Goal: Transaction & Acquisition: Obtain resource

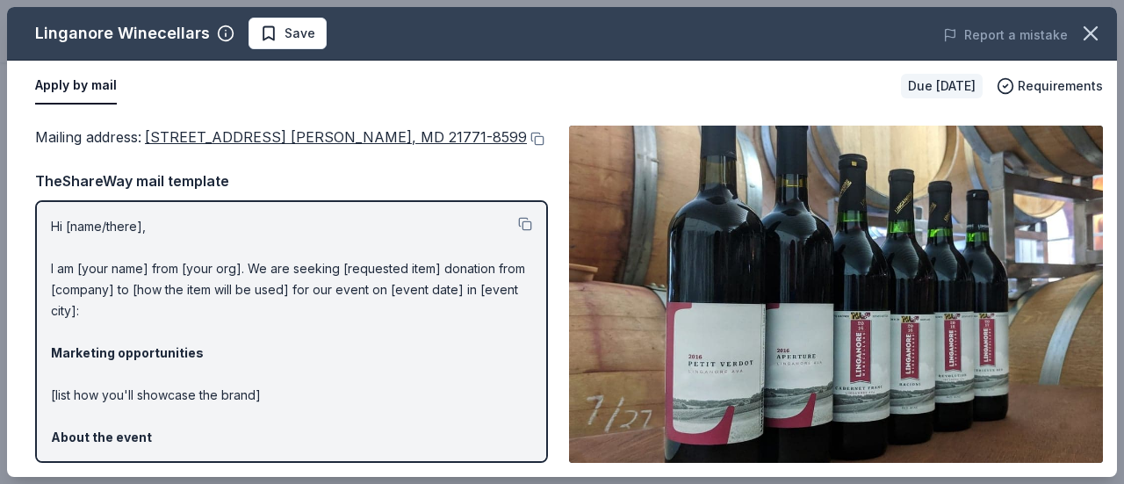
scroll to position [176, 0]
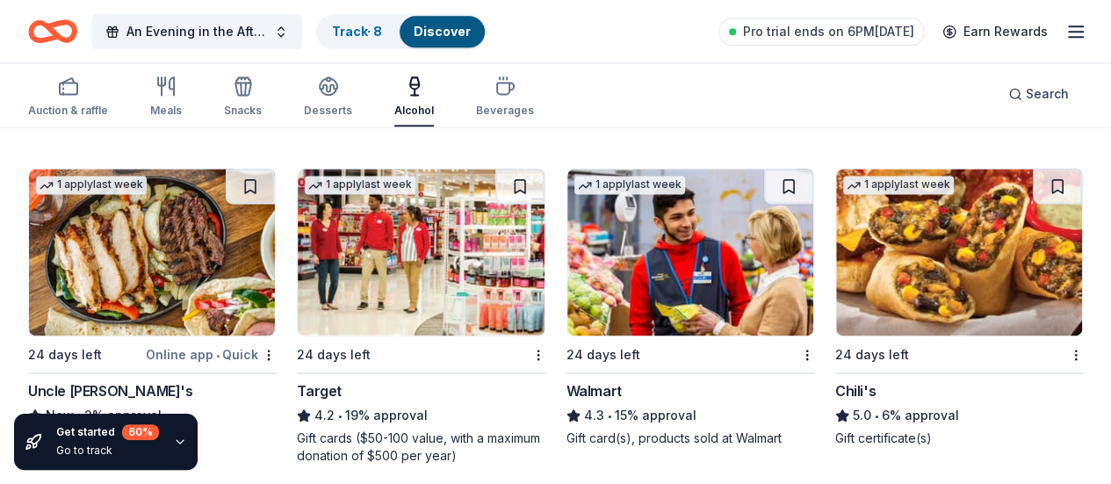
scroll to position [1185, 0]
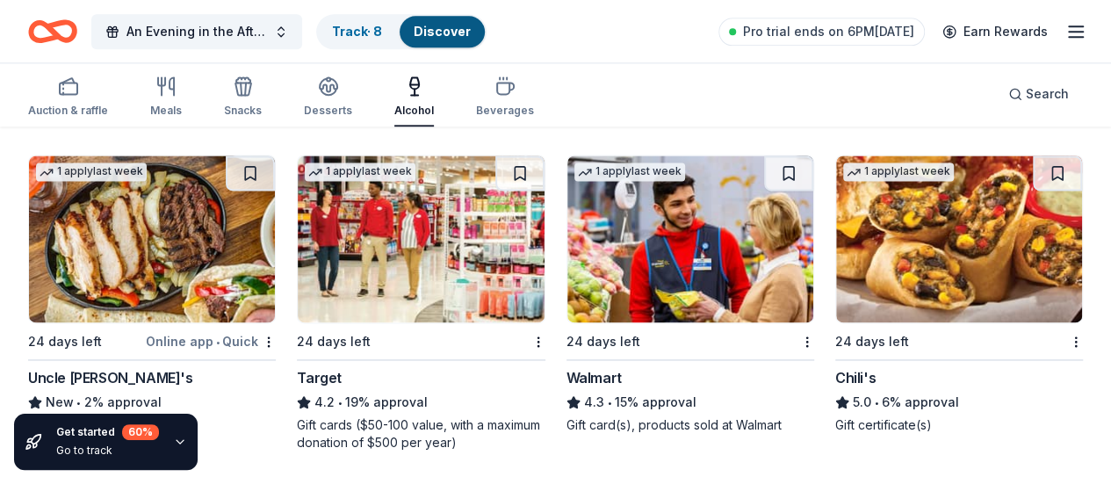
click at [836, 240] on img at bounding box center [959, 238] width 246 height 167
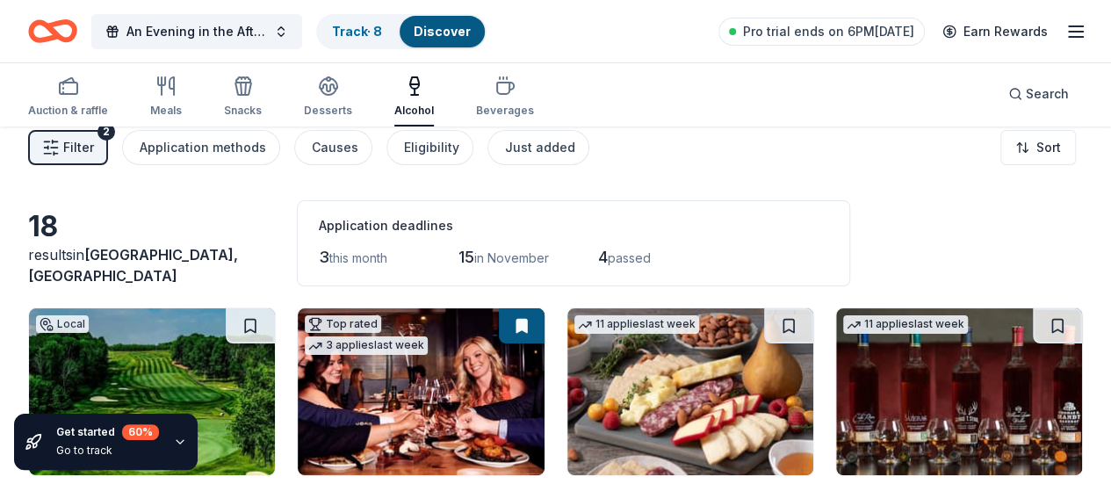
scroll to position [0, 0]
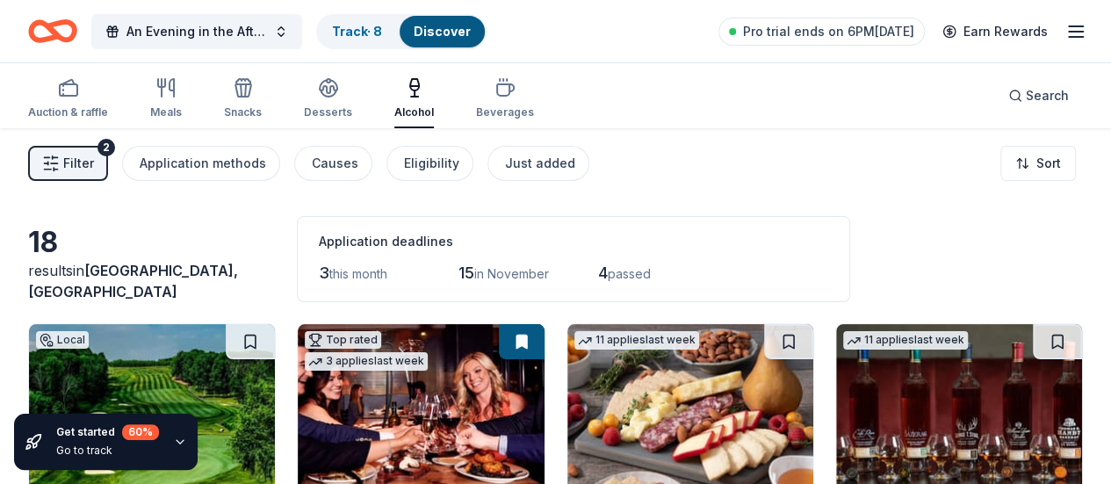
click at [55, 27] on icon "Home" at bounding box center [52, 31] width 49 height 41
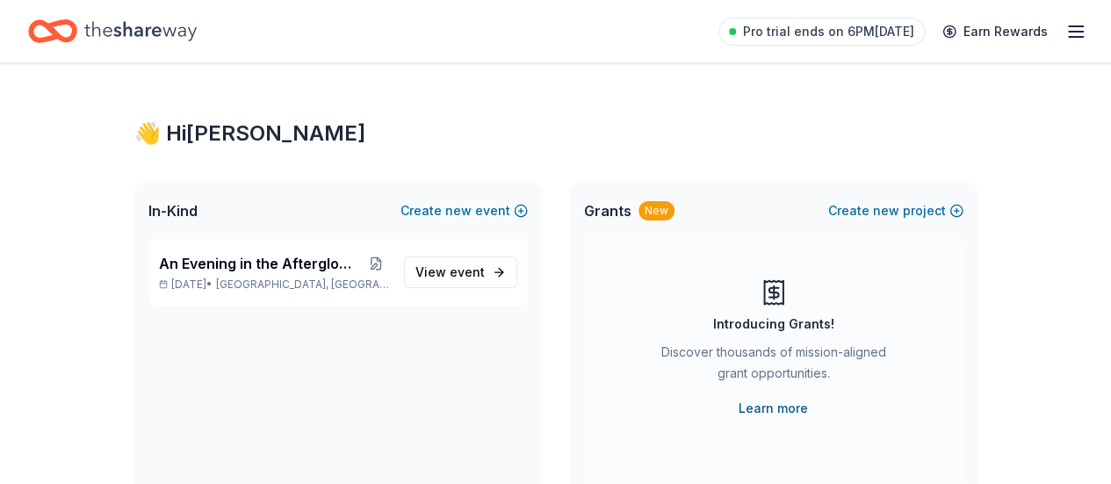
click at [783, 410] on link "Learn more" at bounding box center [772, 408] width 69 height 21
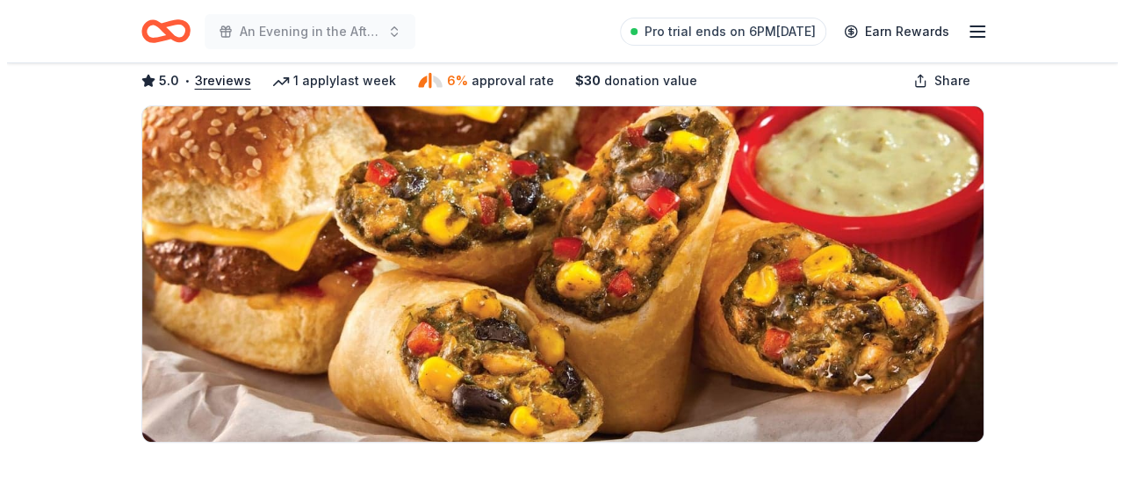
scroll to position [263, 0]
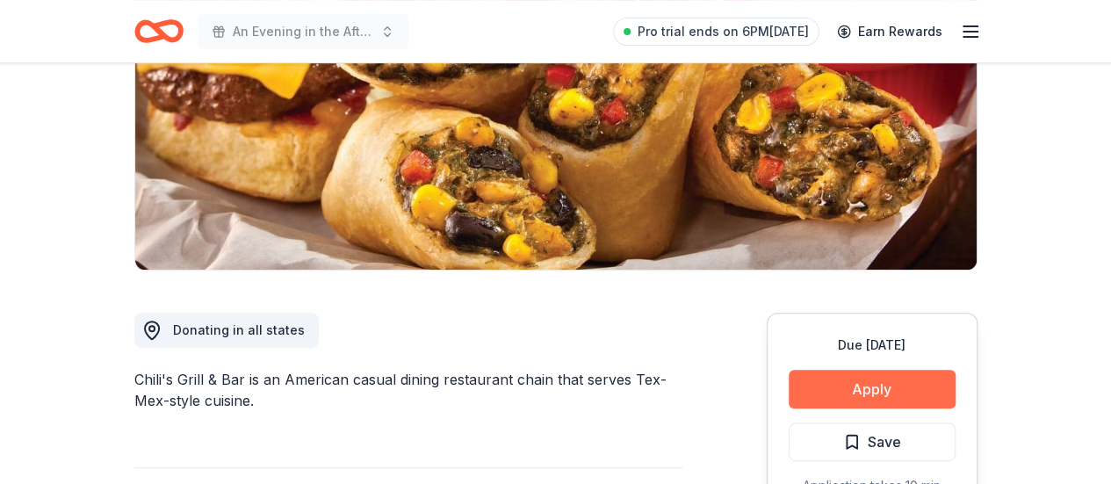
click at [871, 399] on button "Apply" at bounding box center [871, 389] width 167 height 39
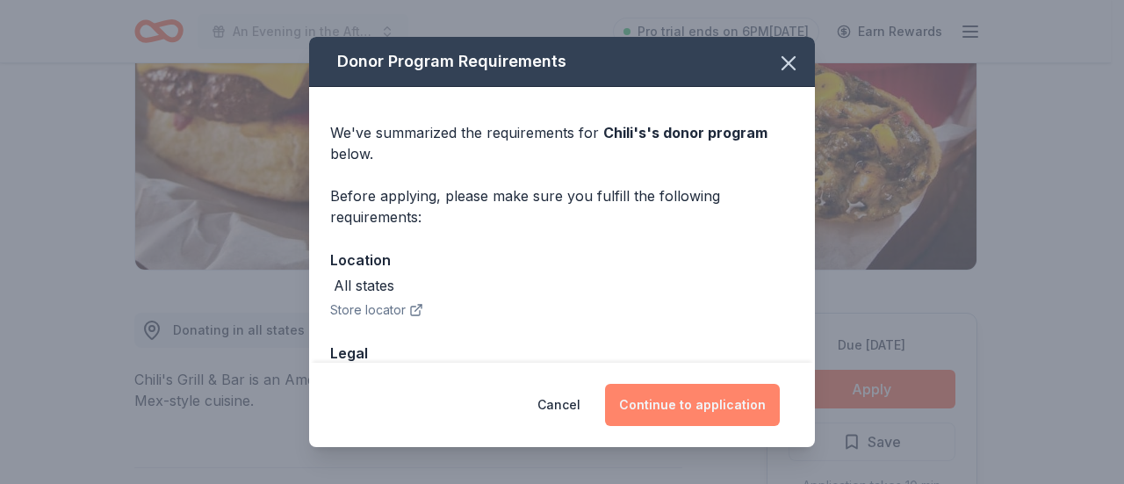
click at [759, 397] on button "Continue to application" at bounding box center [692, 405] width 175 height 42
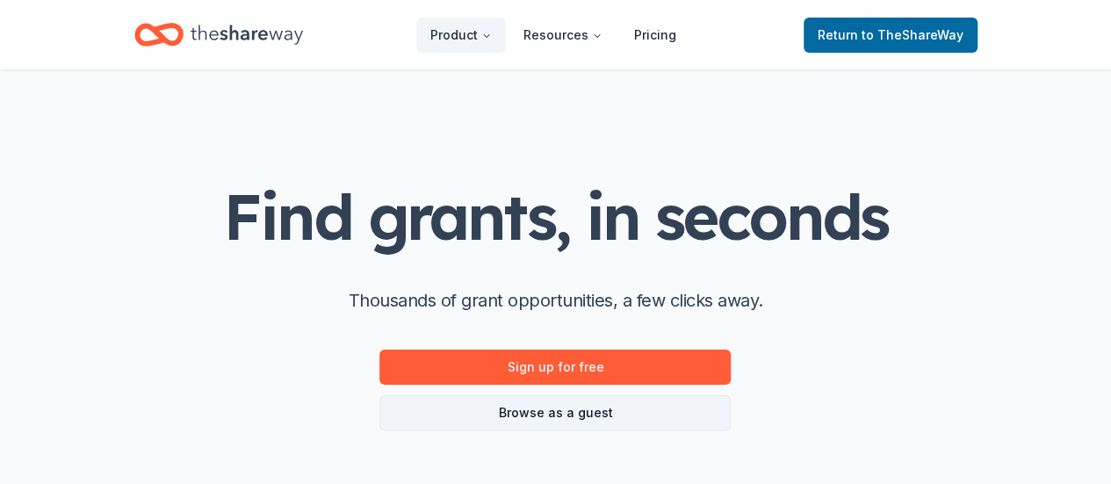
click at [581, 406] on link "Browse as a guest" at bounding box center [554, 412] width 351 height 35
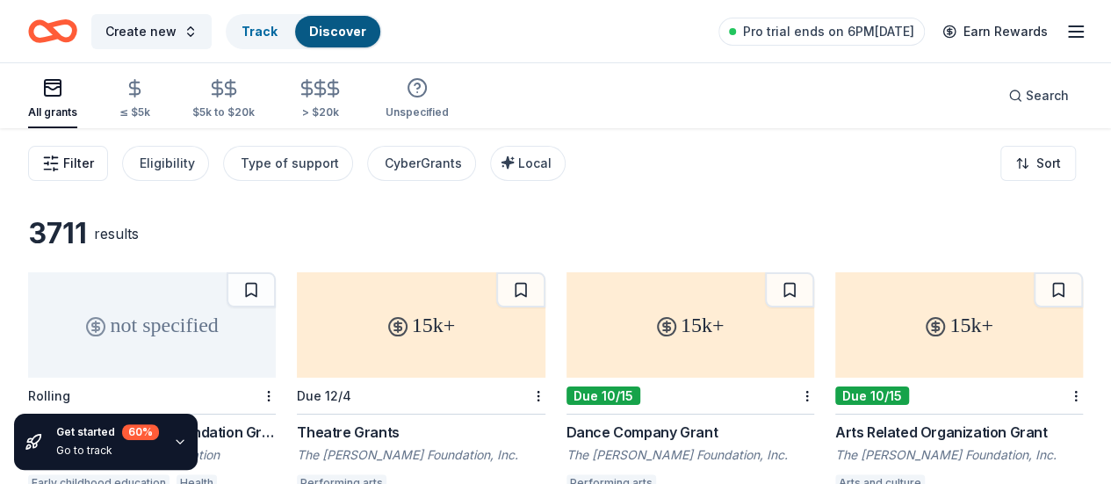
click at [83, 165] on span "Filter" at bounding box center [78, 163] width 31 height 21
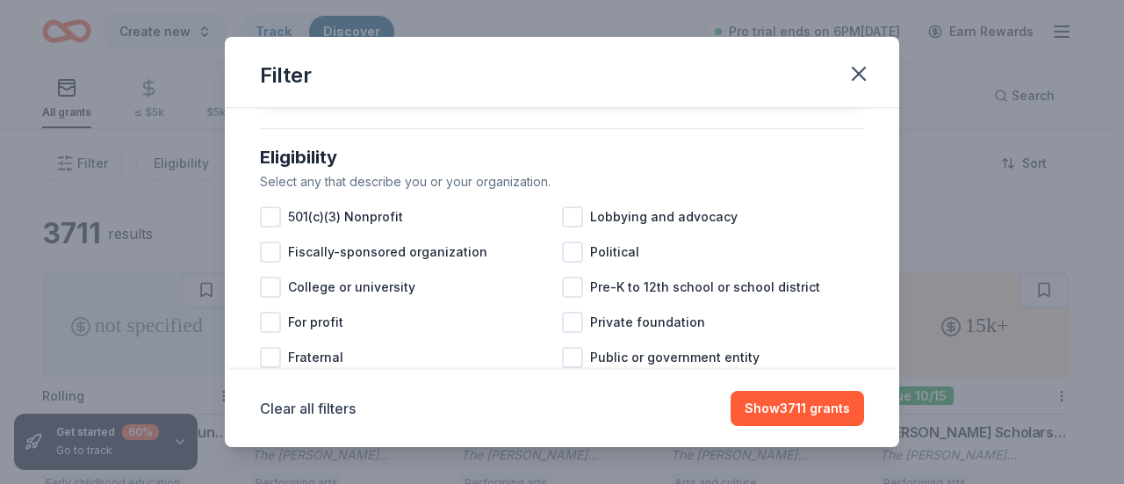
scroll to position [176, 0]
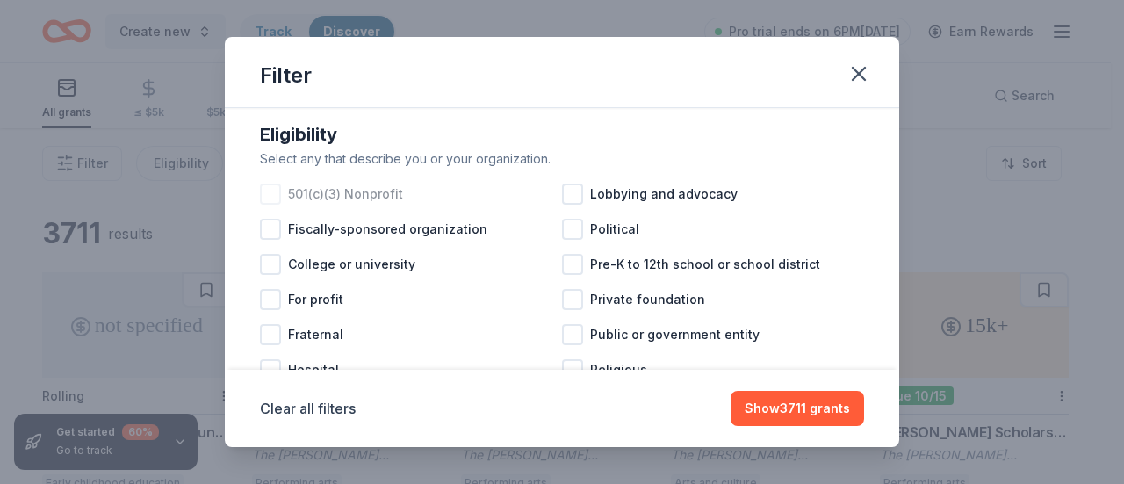
click at [272, 205] on div at bounding box center [270, 193] width 21 height 21
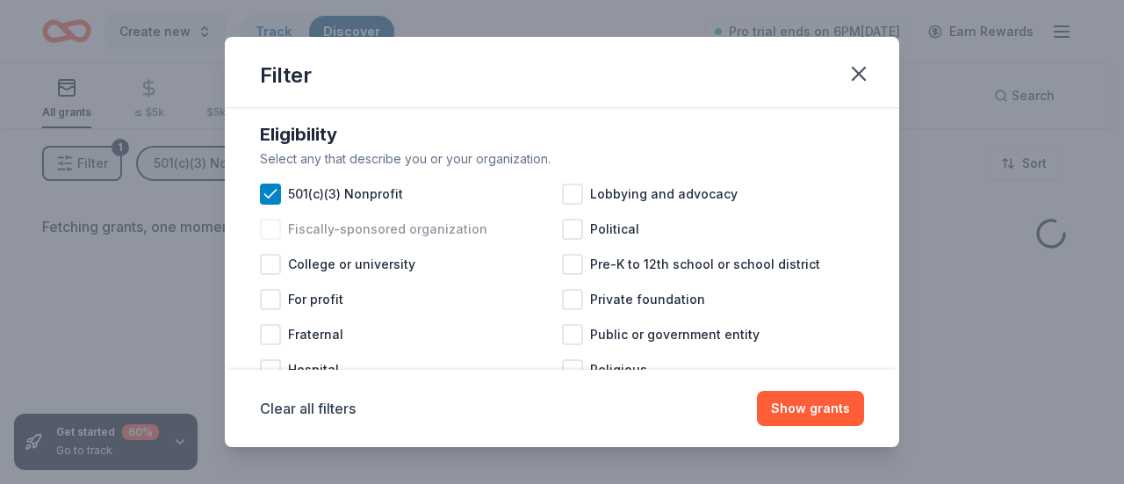
click at [270, 240] on div at bounding box center [270, 229] width 21 height 21
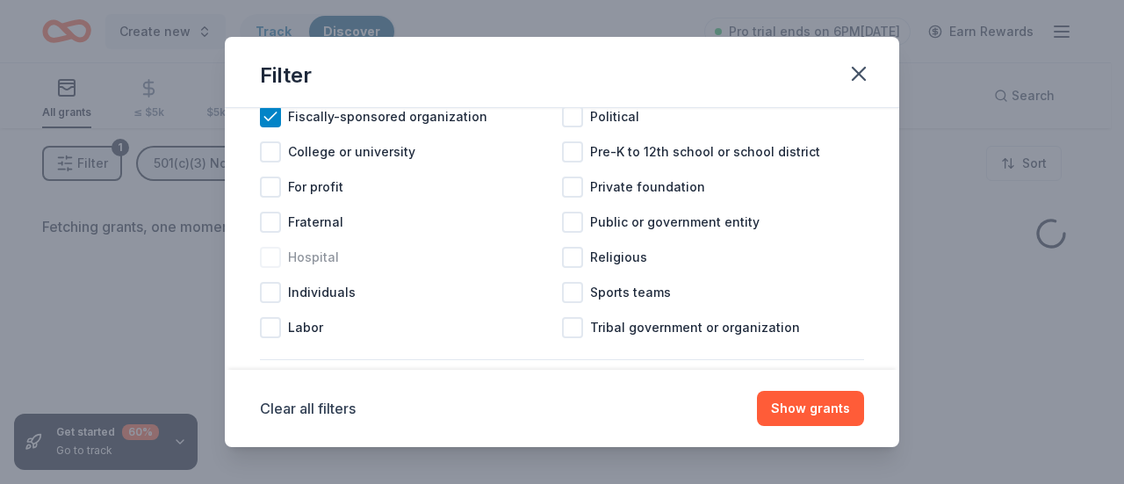
scroll to position [263, 0]
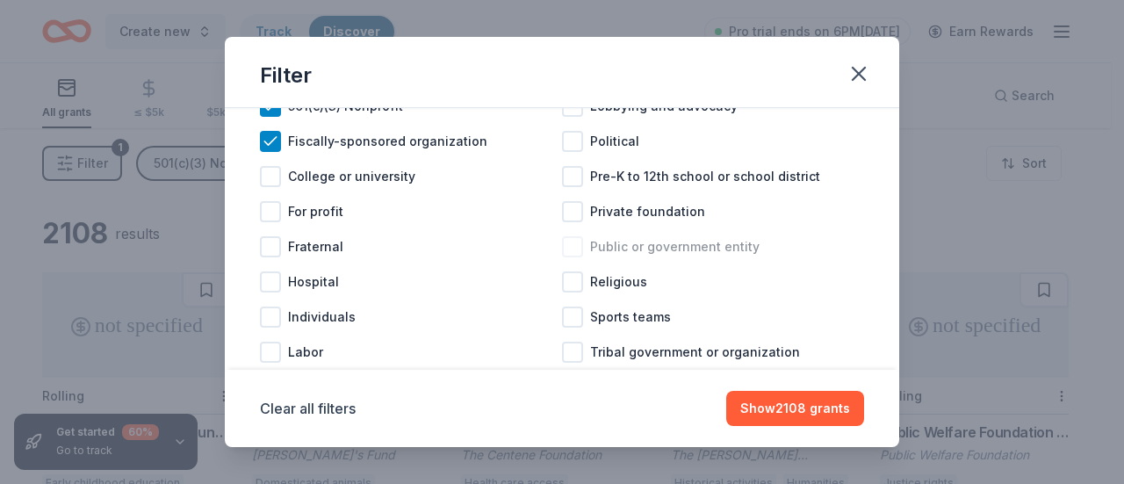
click at [565, 257] on div at bounding box center [572, 246] width 21 height 21
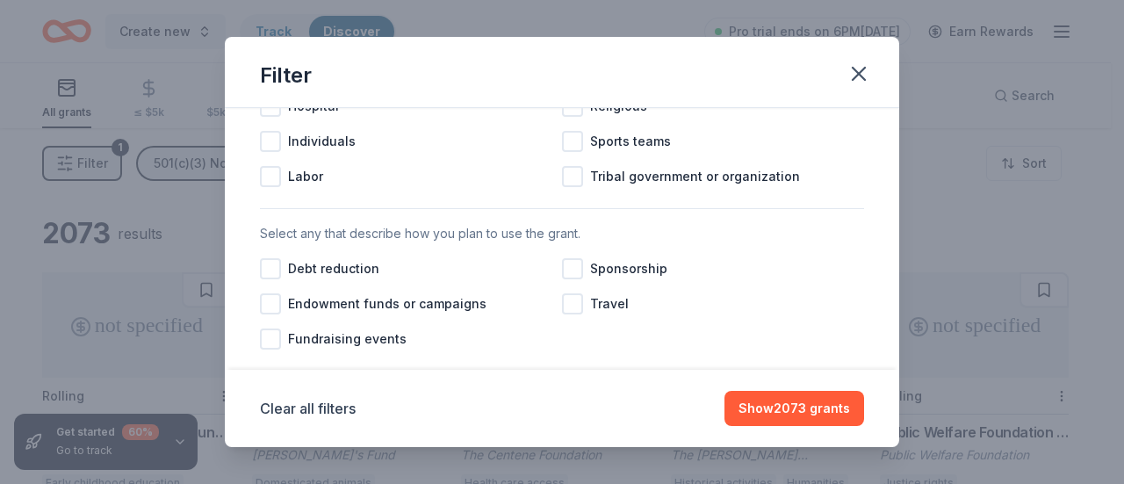
scroll to position [527, 0]
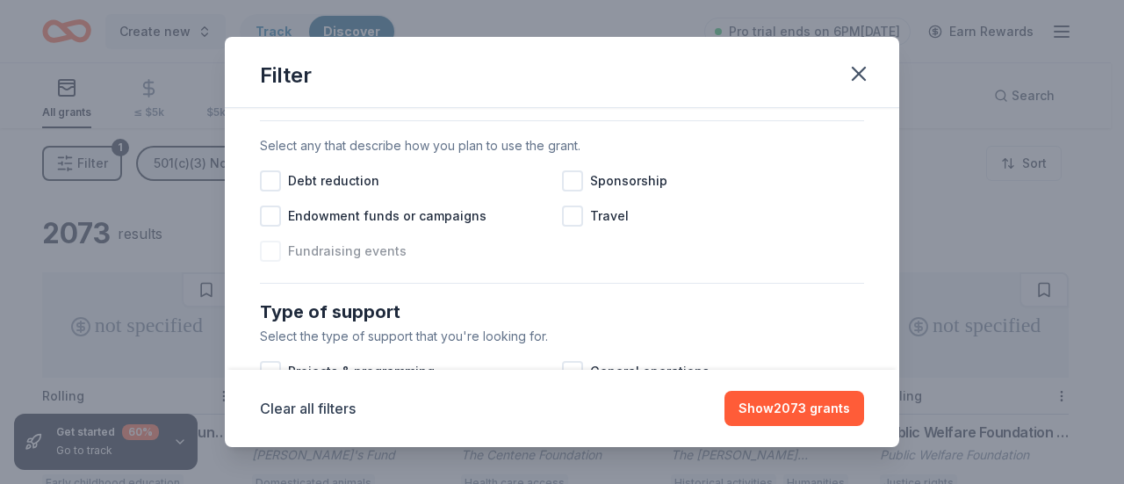
click at [272, 262] on div at bounding box center [270, 251] width 21 height 21
click at [568, 191] on div at bounding box center [572, 180] width 21 height 21
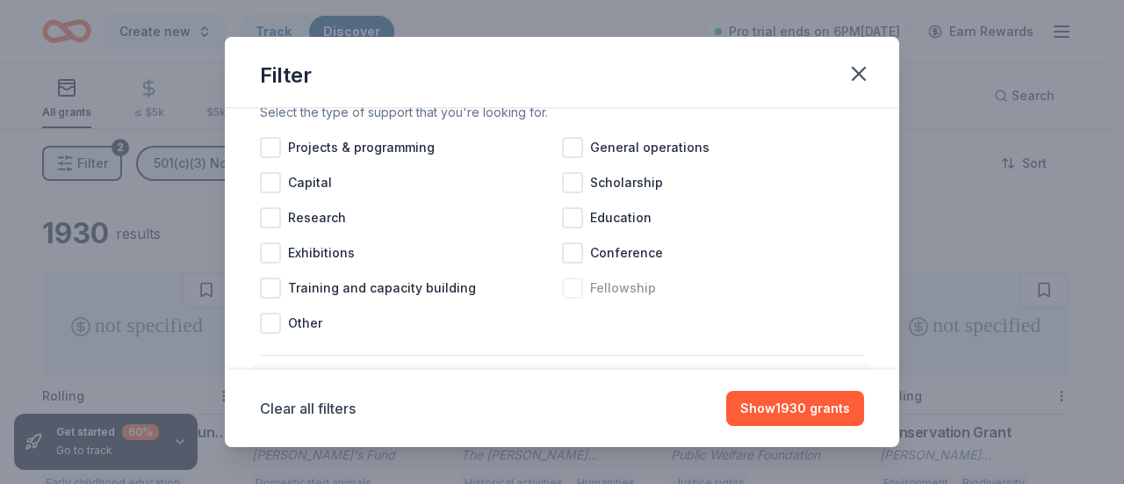
scroll to position [790, 0]
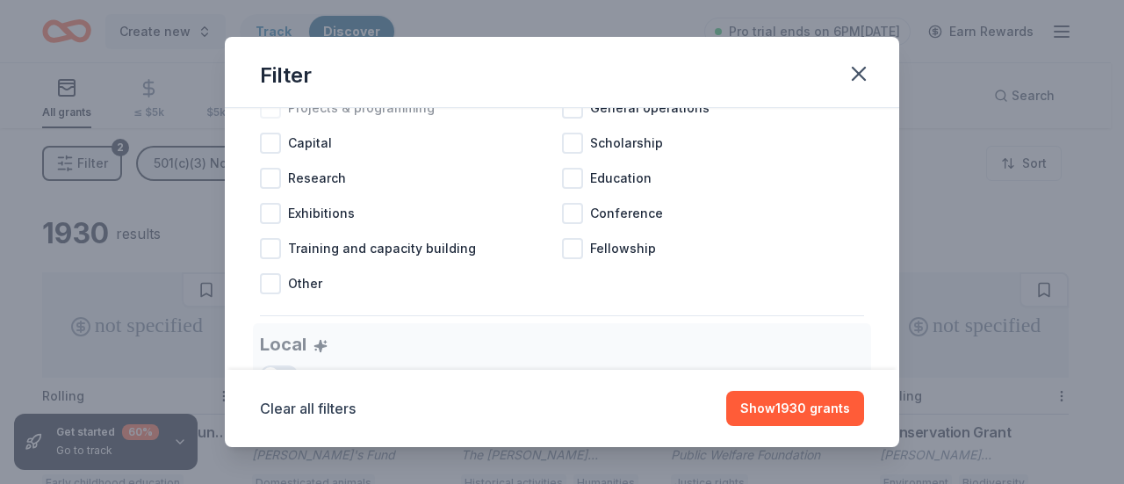
click at [265, 119] on div at bounding box center [270, 107] width 21 height 21
click at [272, 154] on div at bounding box center [270, 143] width 21 height 21
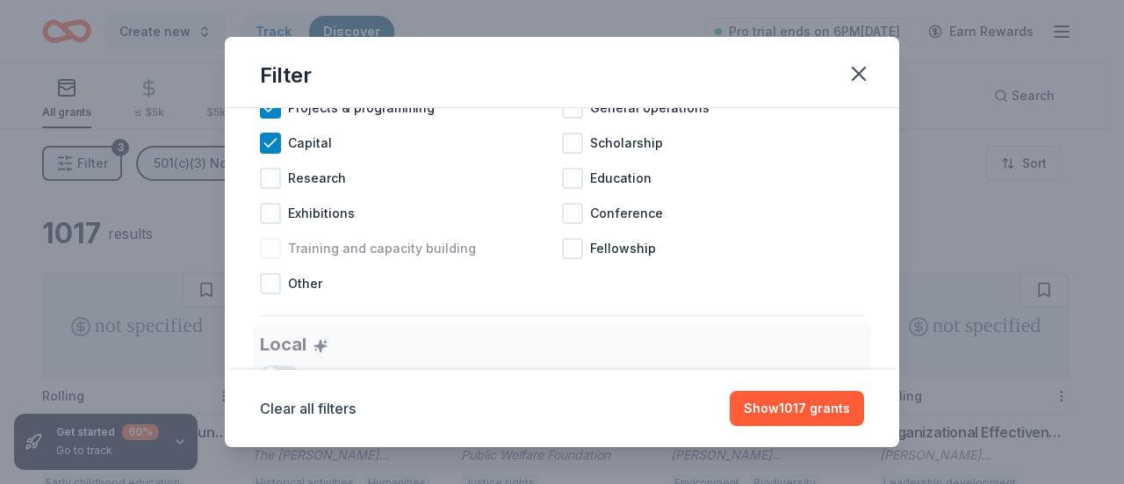
click at [270, 259] on div at bounding box center [270, 248] width 21 height 21
click at [562, 119] on div at bounding box center [572, 107] width 21 height 21
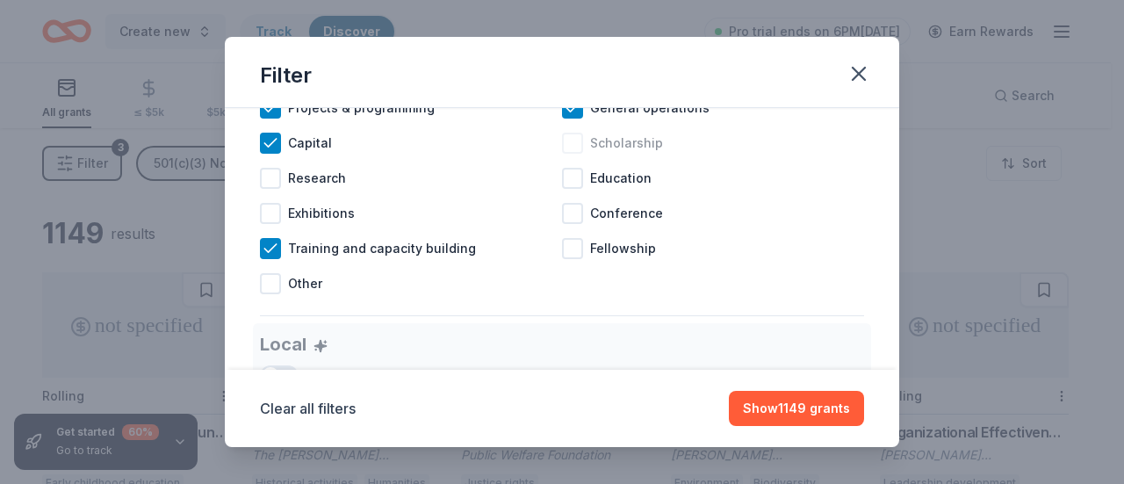
click at [563, 154] on div at bounding box center [572, 143] width 21 height 21
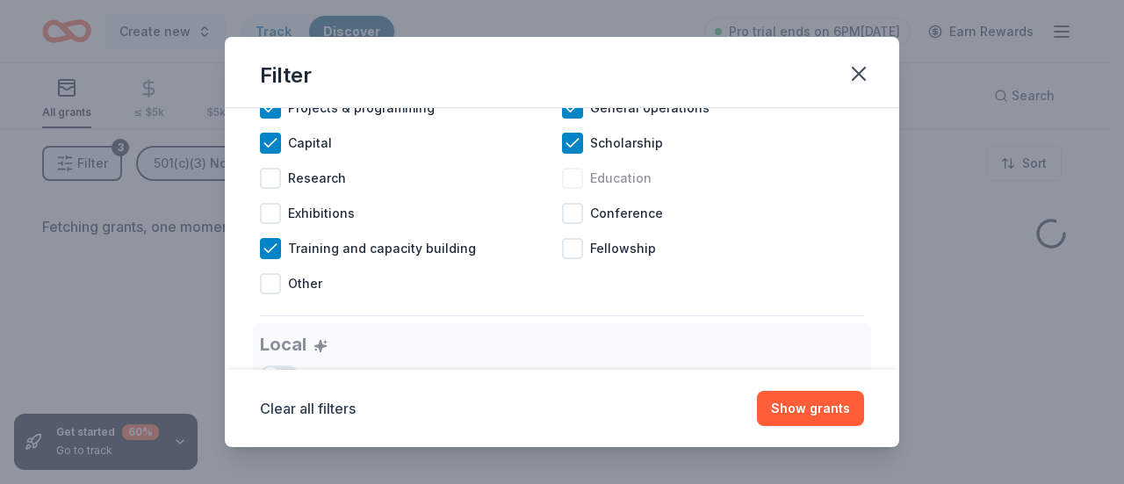
click at [570, 189] on div at bounding box center [572, 178] width 21 height 21
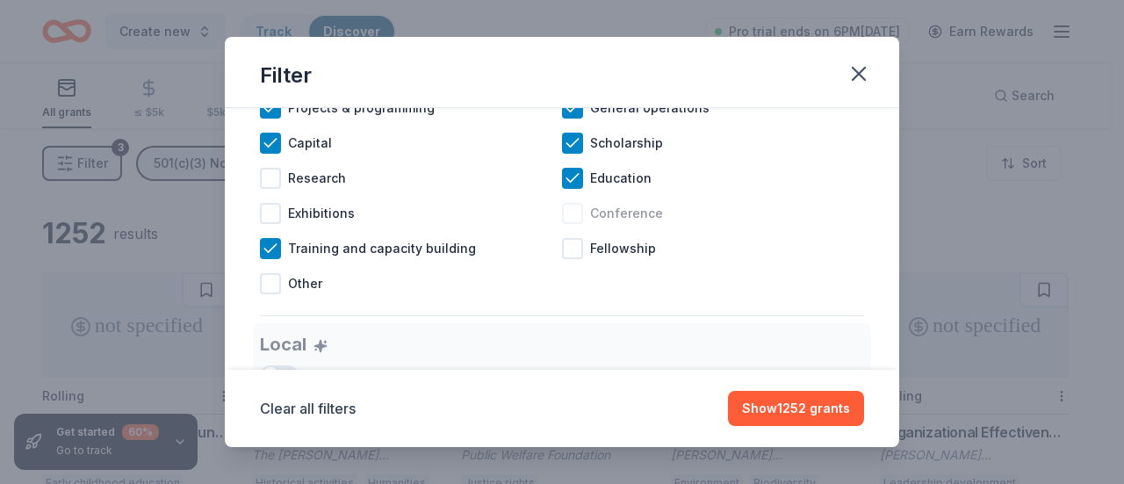
click at [567, 224] on div at bounding box center [572, 213] width 21 height 21
click at [571, 259] on div at bounding box center [572, 248] width 21 height 21
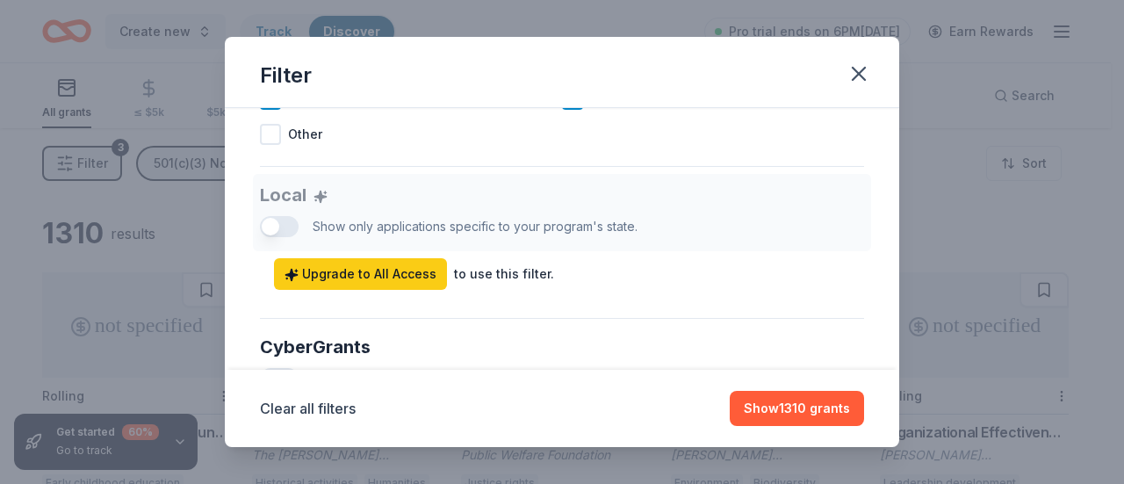
scroll to position [966, 0]
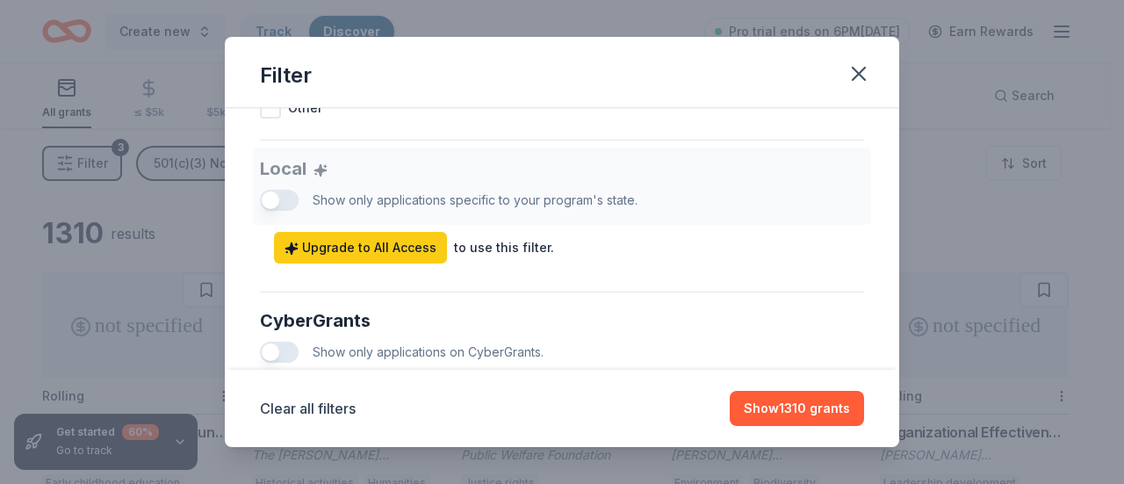
click at [293, 218] on div "Local Show only applications specific to your program's state. Upgrade to All A…" at bounding box center [562, 205] width 604 height 116
click at [293, 219] on div "Local Show only applications specific to your program's state. Upgrade to All A…" at bounding box center [562, 205] width 604 height 116
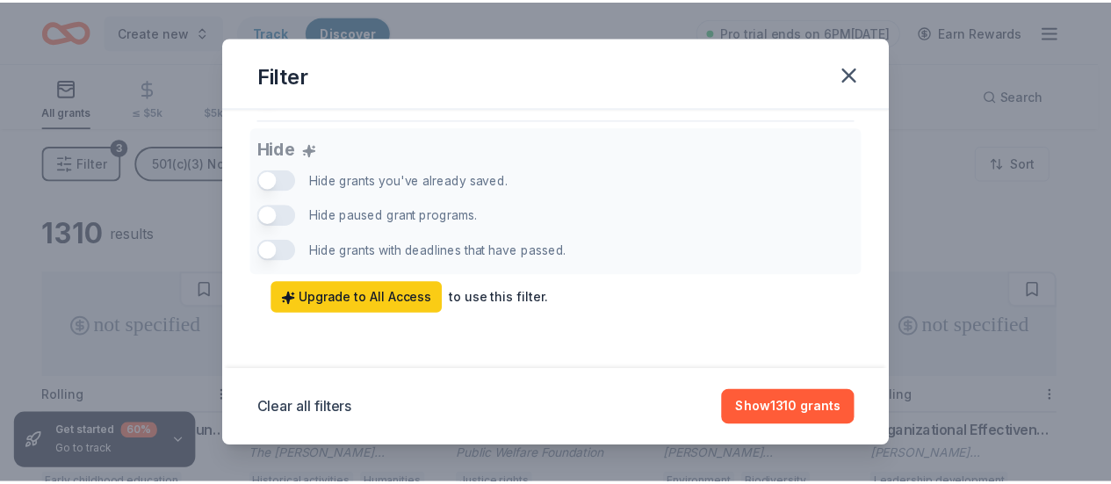
scroll to position [1245, 0]
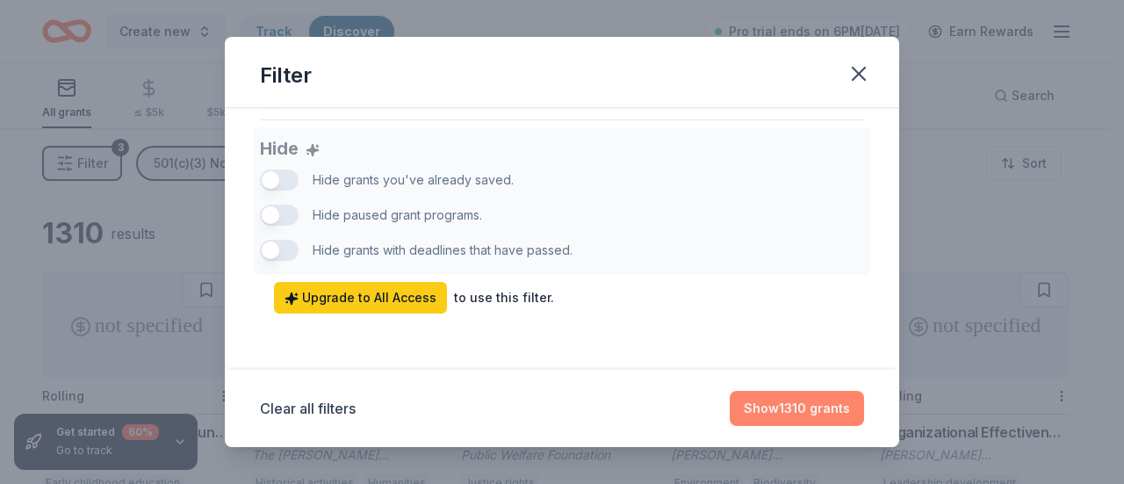
click at [774, 405] on button "Show 1310 grants" at bounding box center [797, 408] width 134 height 35
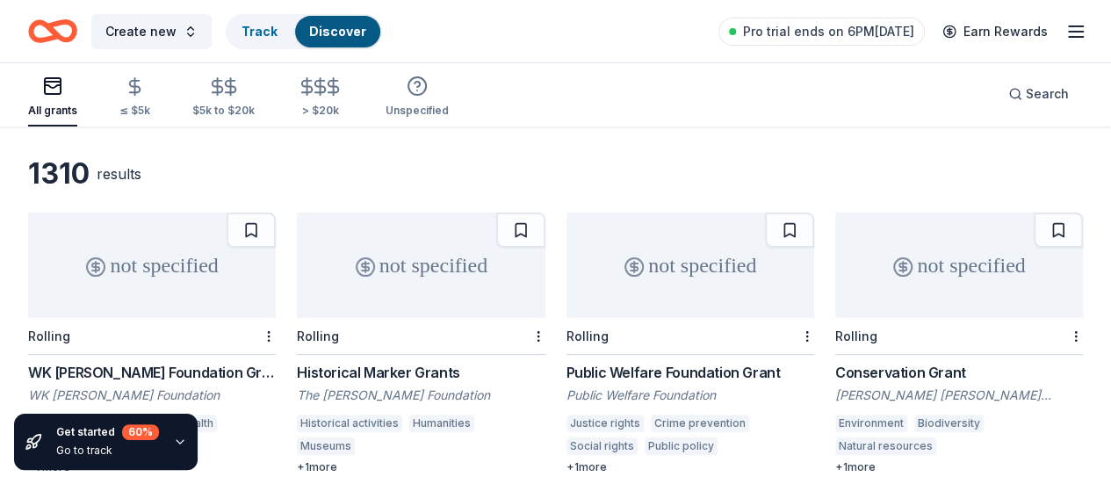
scroll to position [88, 0]
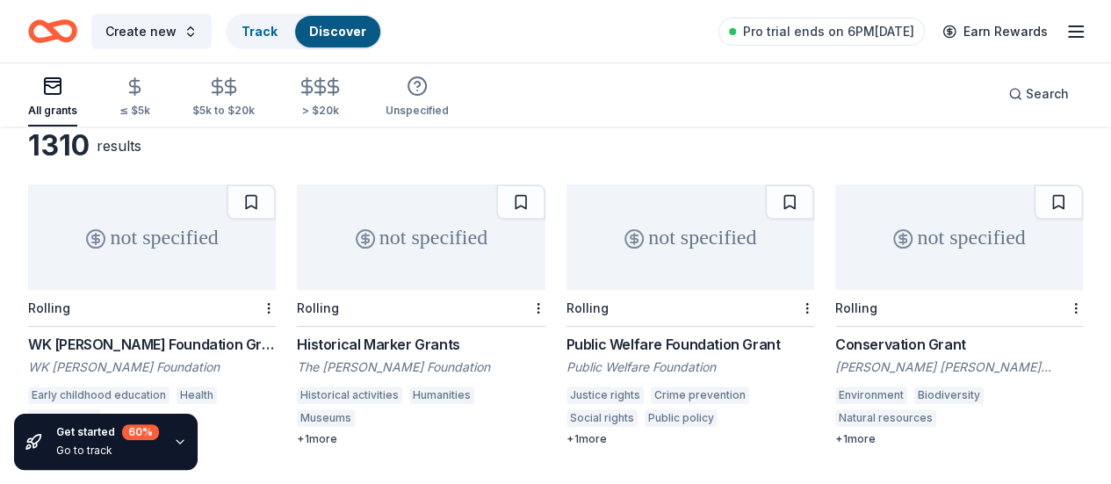
click at [144, 245] on div "not specified" at bounding box center [152, 236] width 248 height 105
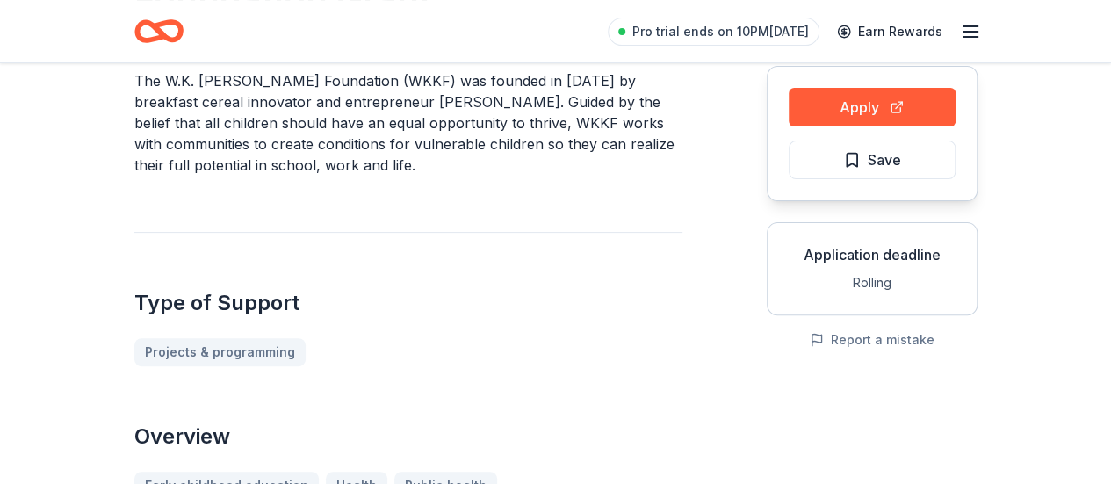
scroll to position [176, 0]
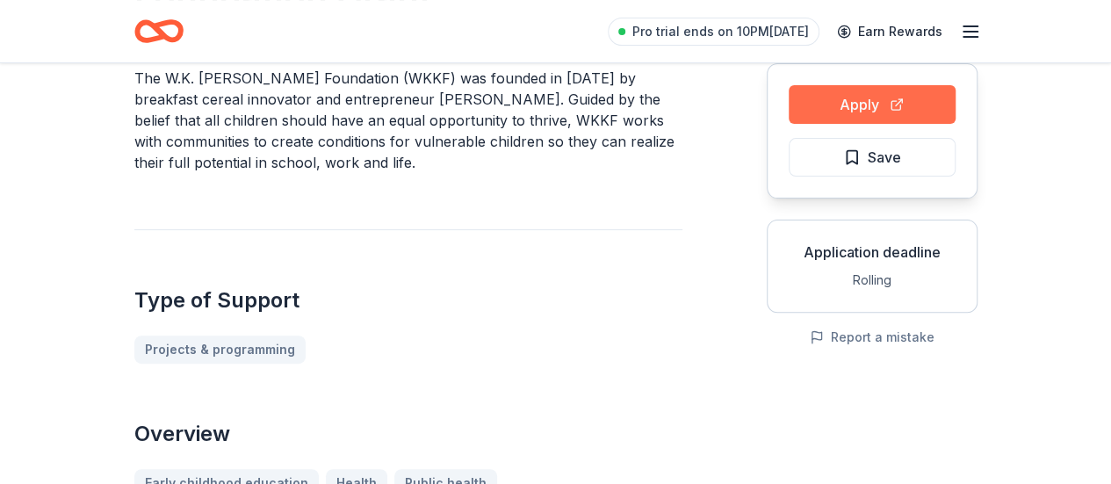
click at [887, 103] on button "Apply" at bounding box center [871, 104] width 167 height 39
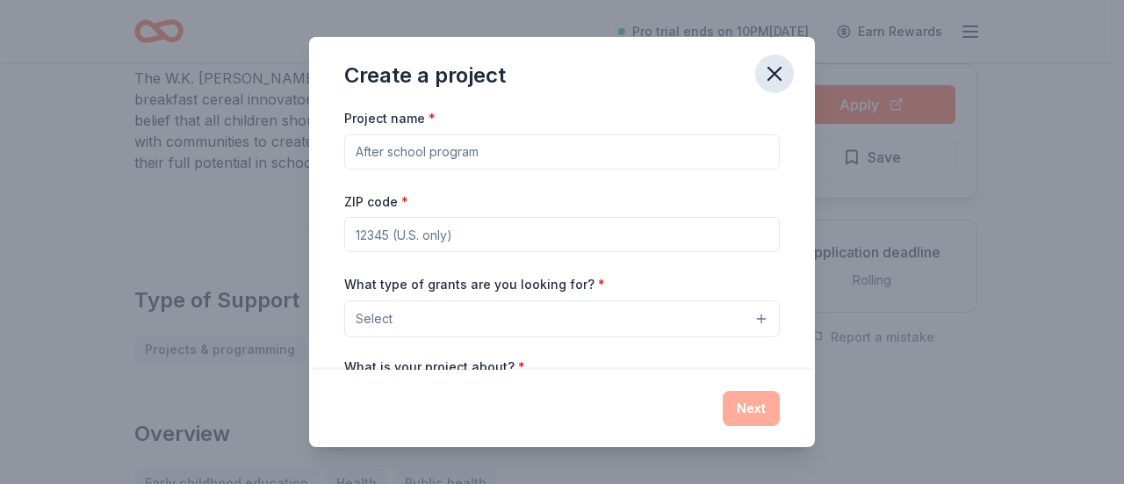
click at [770, 75] on icon "button" at bounding box center [774, 73] width 25 height 25
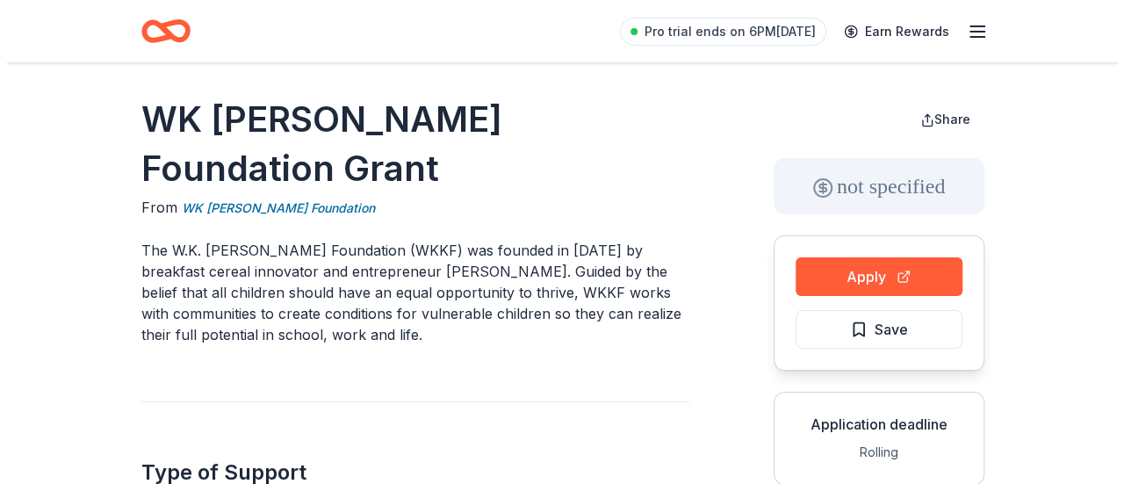
scroll to position [0, 0]
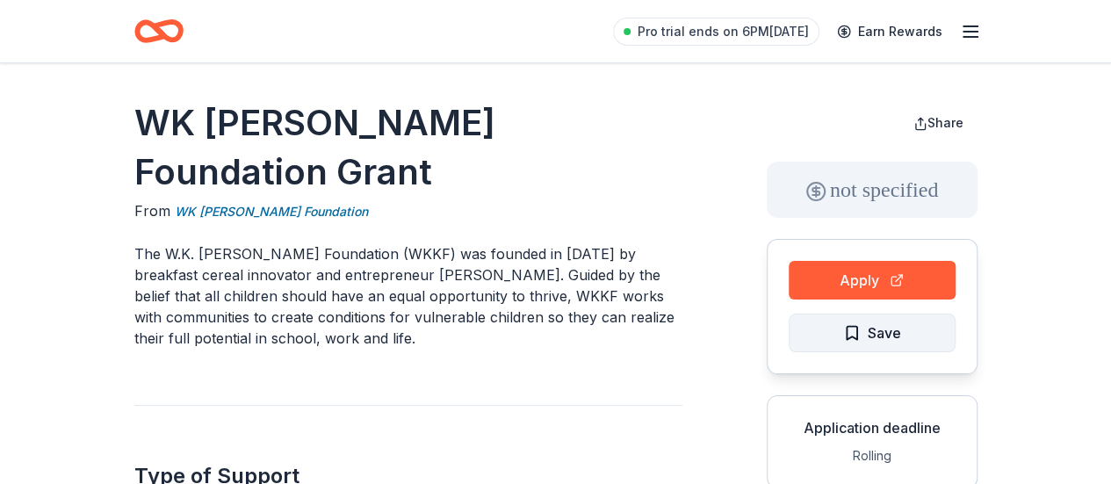
click at [850, 327] on span "Save" at bounding box center [872, 332] width 58 height 23
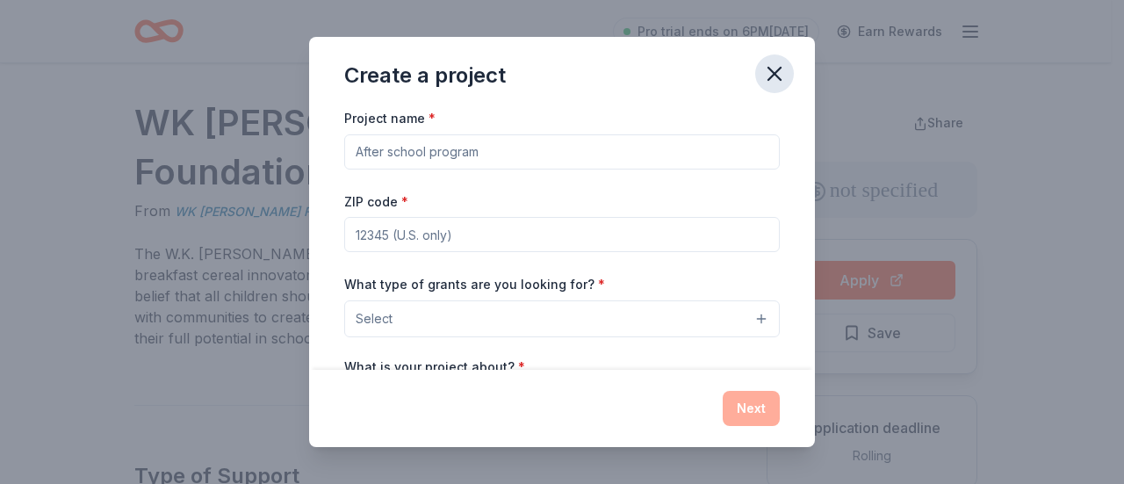
click at [771, 76] on icon "button" at bounding box center [774, 74] width 12 height 12
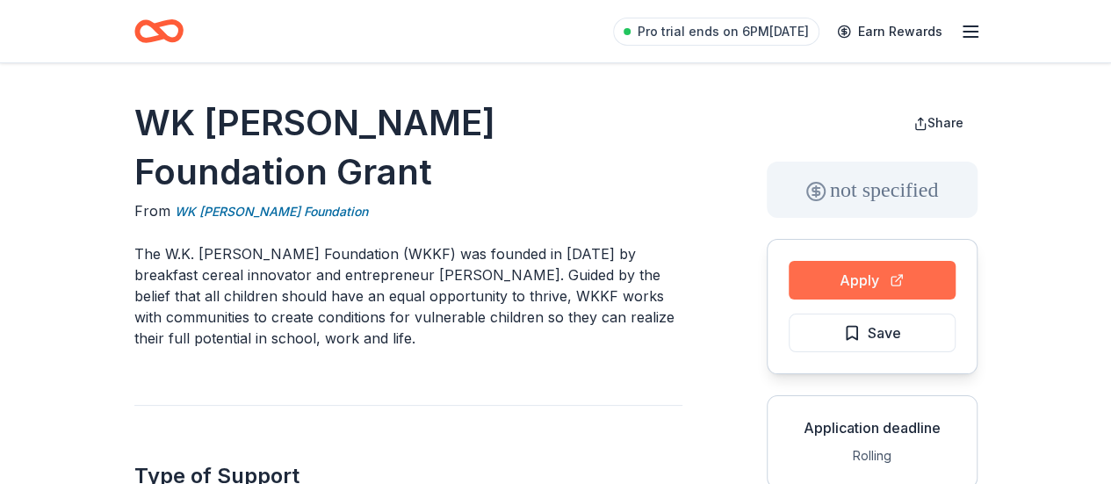
click at [853, 288] on button "Apply" at bounding box center [871, 280] width 167 height 39
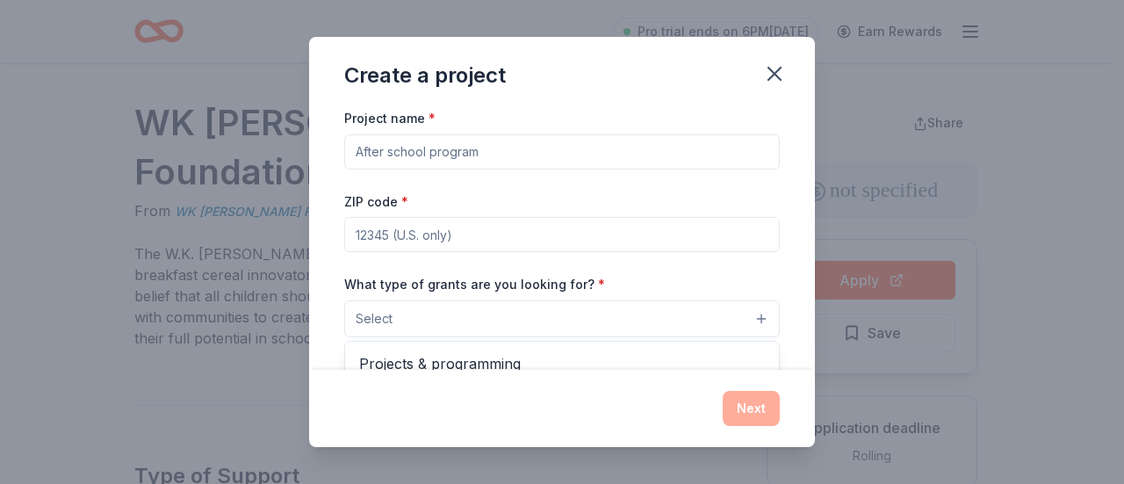
click at [751, 317] on button "Select" at bounding box center [561, 318] width 435 height 37
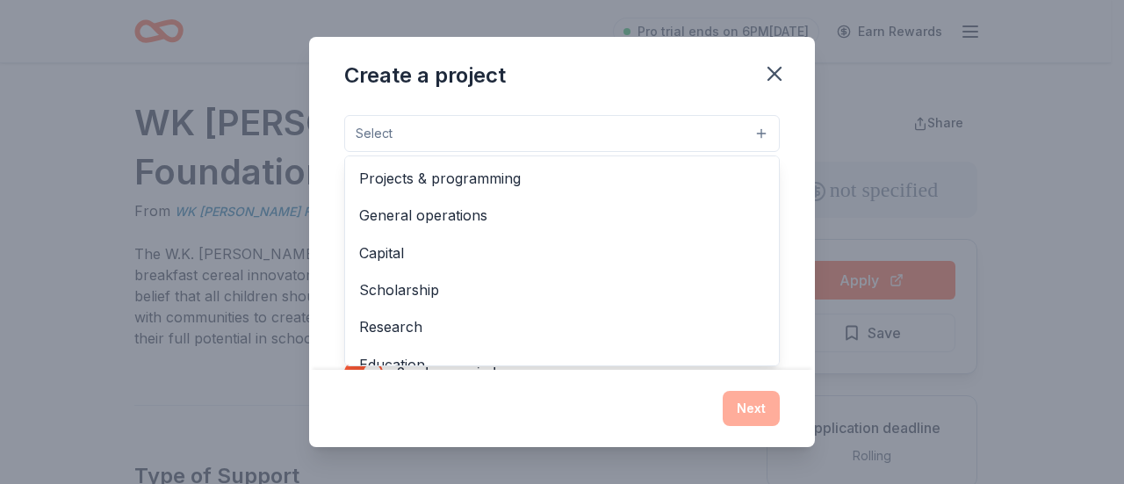
scroll to position [158, 0]
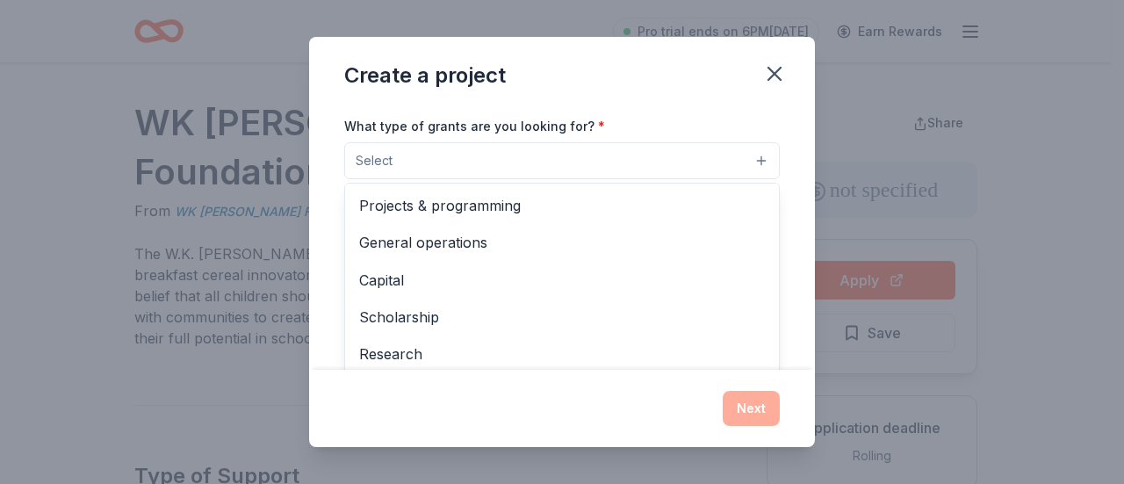
click at [778, 278] on div "Project name * ZIP code * What type of grants are you looking for? * Select Pro…" at bounding box center [562, 238] width 506 height 263
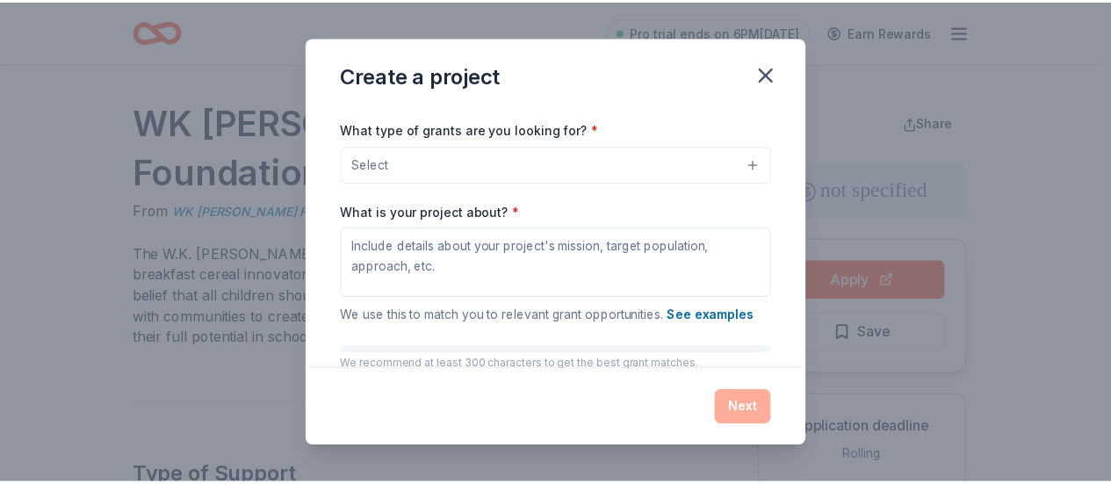
scroll to position [0, 0]
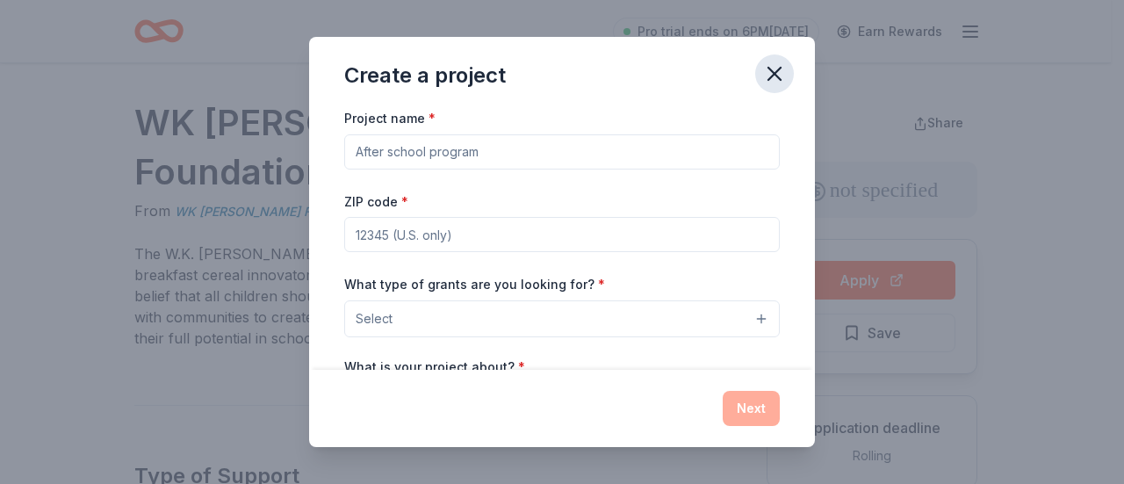
click at [776, 68] on icon "button" at bounding box center [774, 73] width 25 height 25
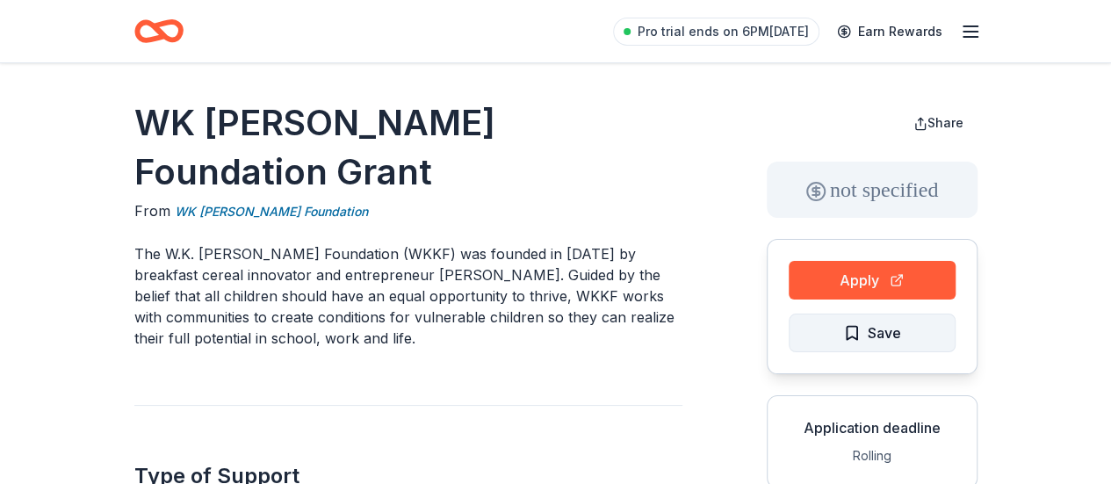
click at [847, 331] on span "Save" at bounding box center [872, 332] width 58 height 23
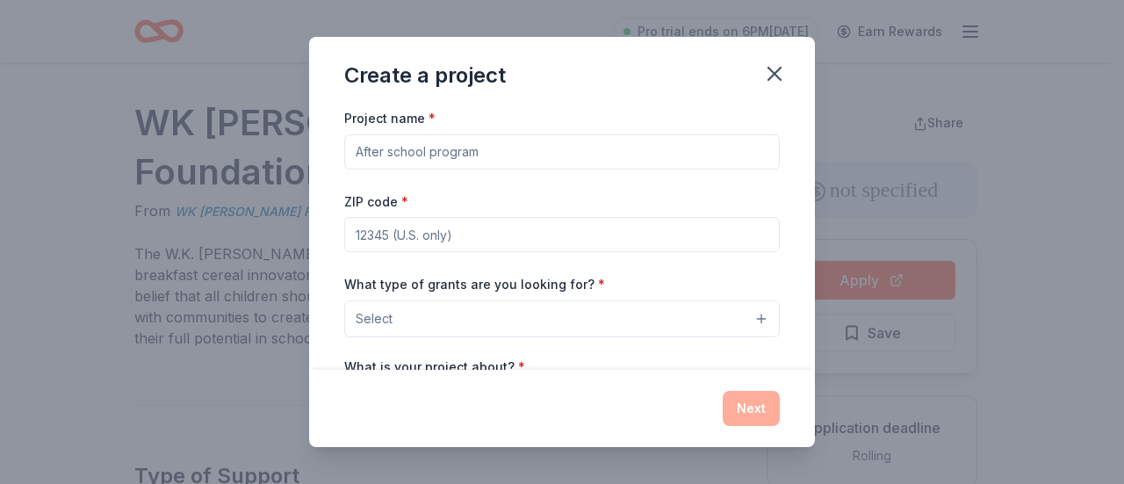
click at [502, 154] on input "Project name *" at bounding box center [561, 151] width 435 height 35
type input "T"
type input "Glow Forward Foundation, Inc"
click at [379, 227] on input "ZIP code *" at bounding box center [561, 234] width 435 height 35
type input "21212"
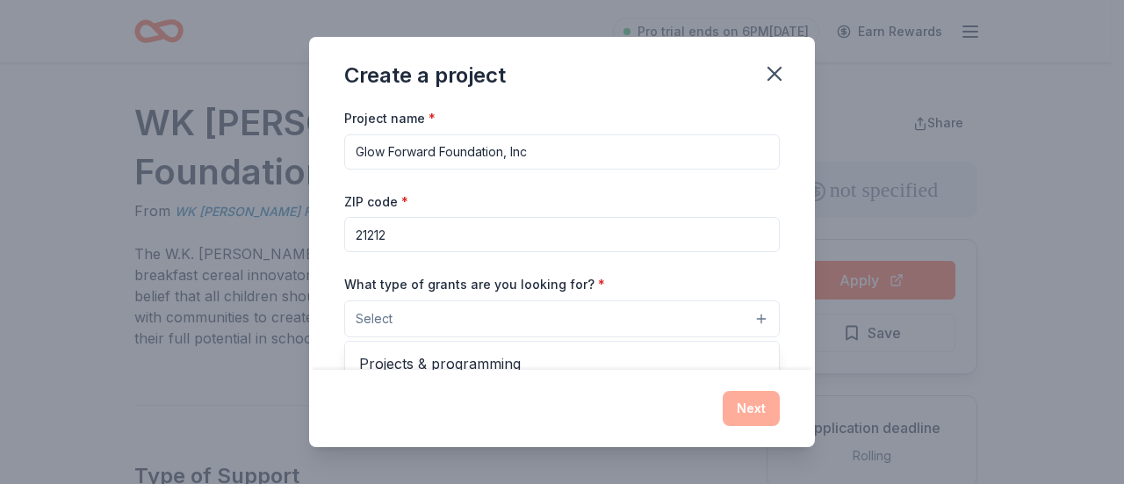
click at [750, 317] on button "Select" at bounding box center [561, 318] width 435 height 37
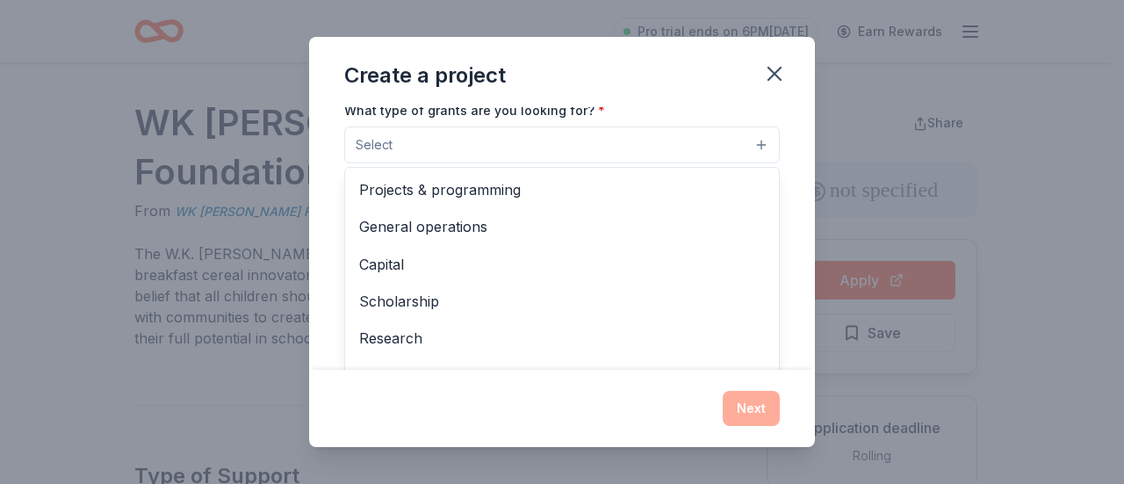
scroll to position [176, 0]
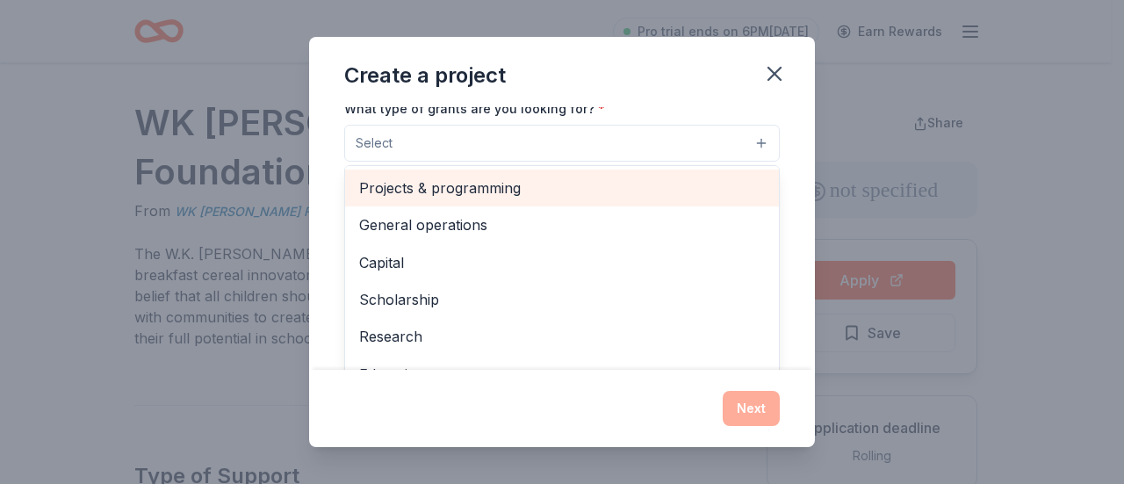
click at [497, 190] on span "Projects & programming" at bounding box center [562, 187] width 406 height 23
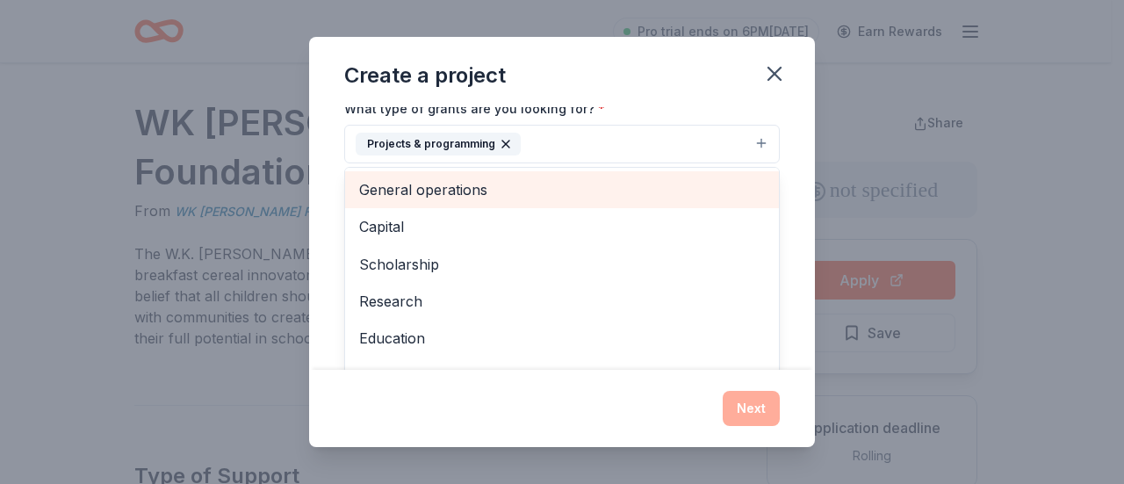
click at [457, 187] on span "General operations" at bounding box center [562, 189] width 406 height 23
click at [450, 190] on span "Capital" at bounding box center [562, 189] width 406 height 23
click at [453, 192] on span "Scholarship" at bounding box center [562, 189] width 406 height 23
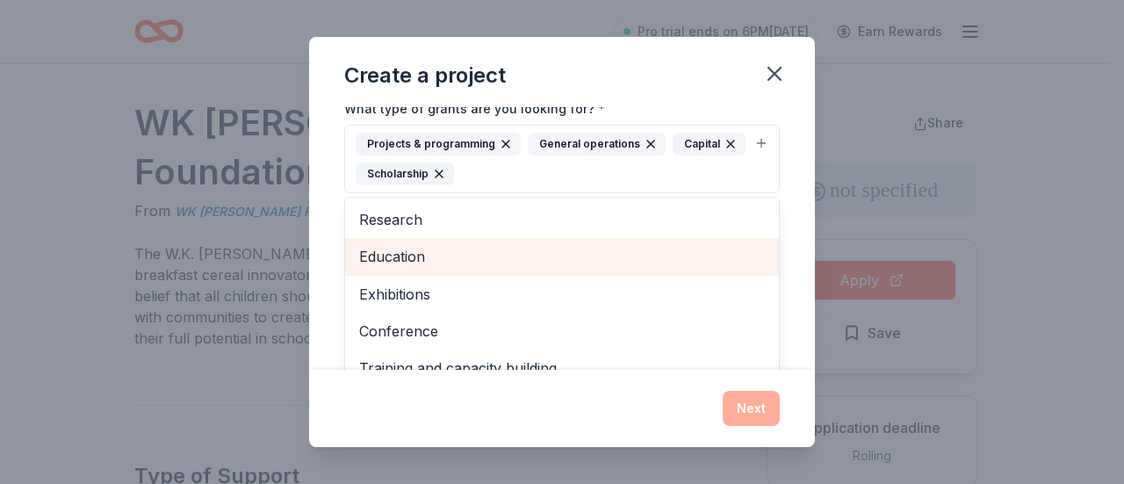
click at [451, 259] on span "Education" at bounding box center [562, 256] width 406 height 23
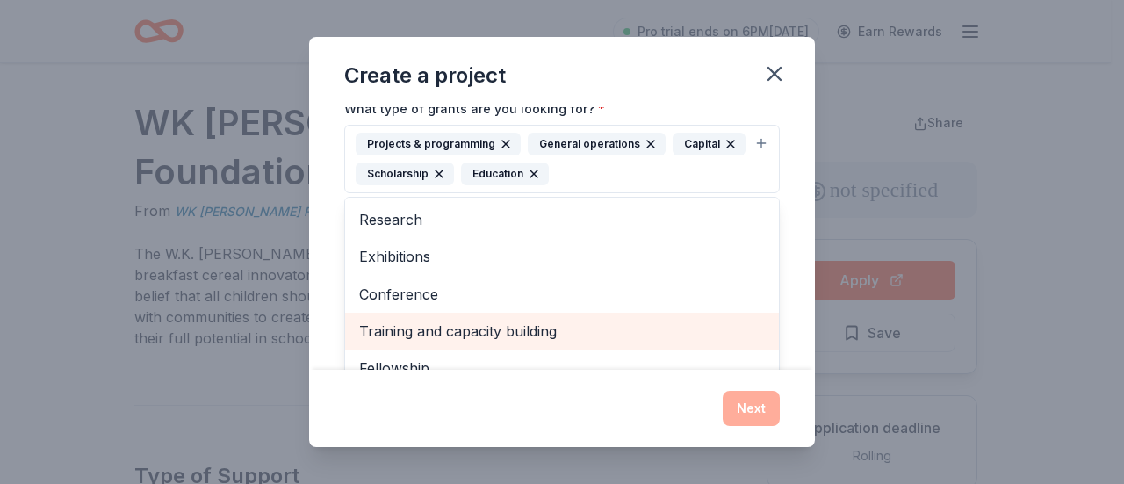
scroll to position [21, 0]
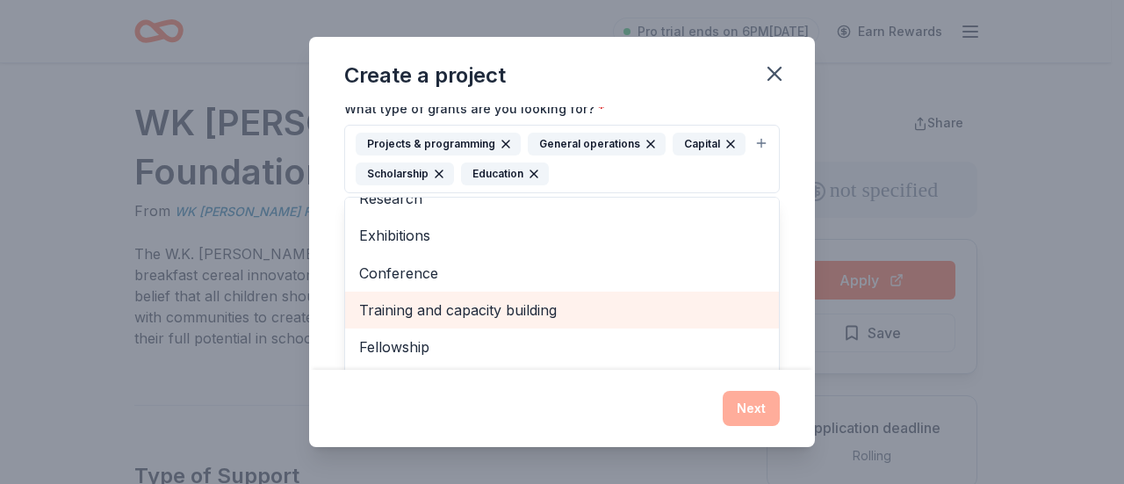
click at [509, 310] on span "Training and capacity building" at bounding box center [562, 309] width 406 height 23
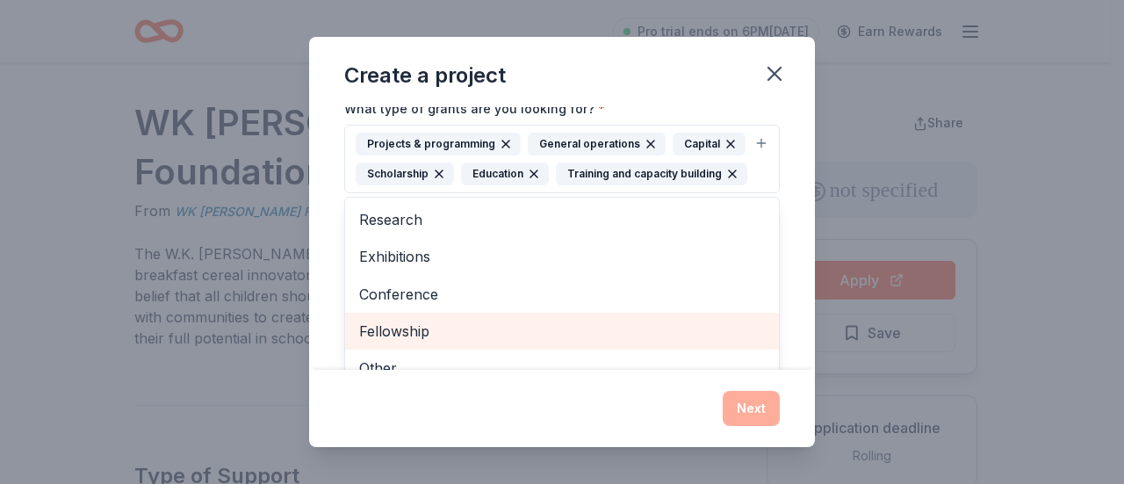
scroll to position [181, 0]
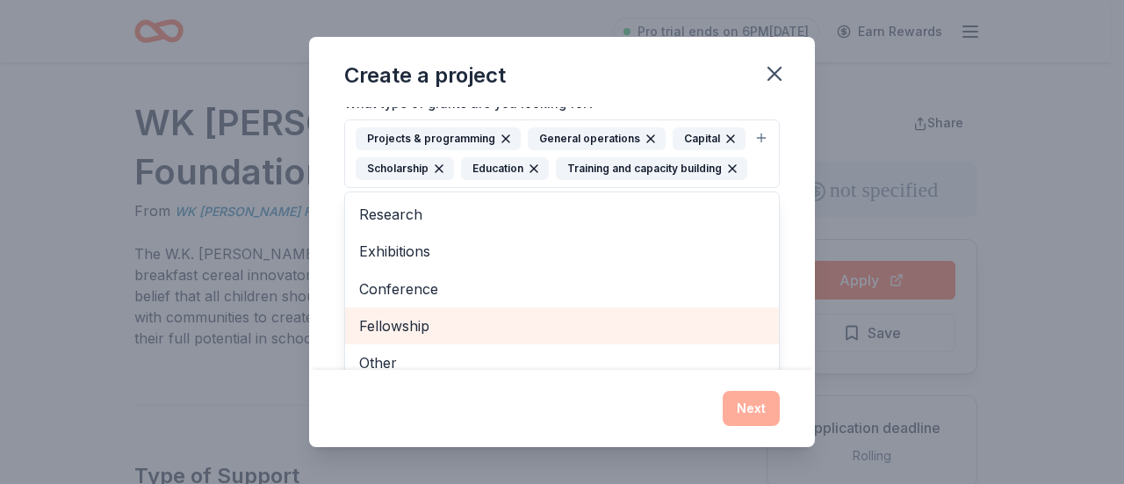
click at [444, 337] on span "Fellowship" at bounding box center [562, 325] width 406 height 23
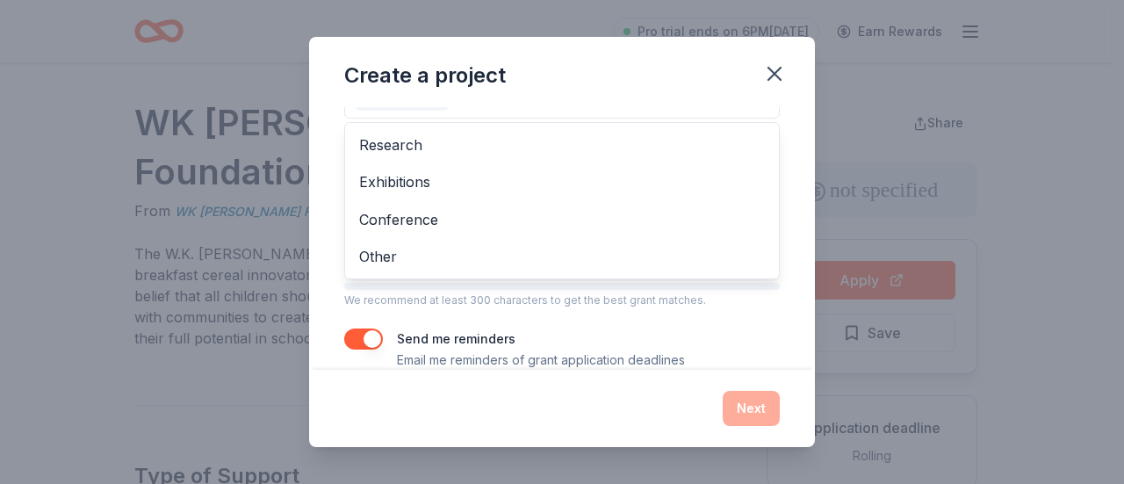
scroll to position [306, 0]
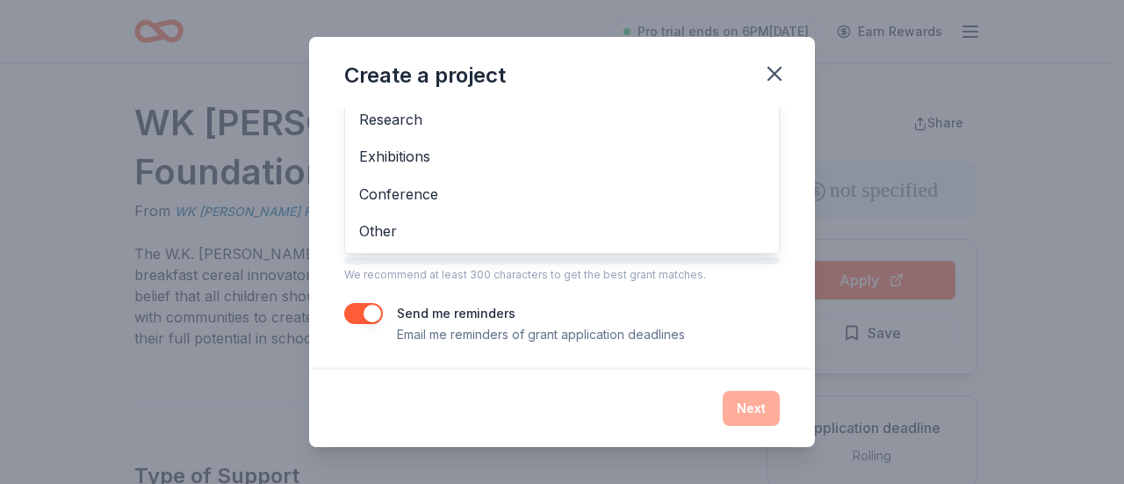
click at [759, 401] on div "Create a project Project name * Glow Forward Foundation, Inc ZIP code * 21212 W…" at bounding box center [562, 242] width 506 height 410
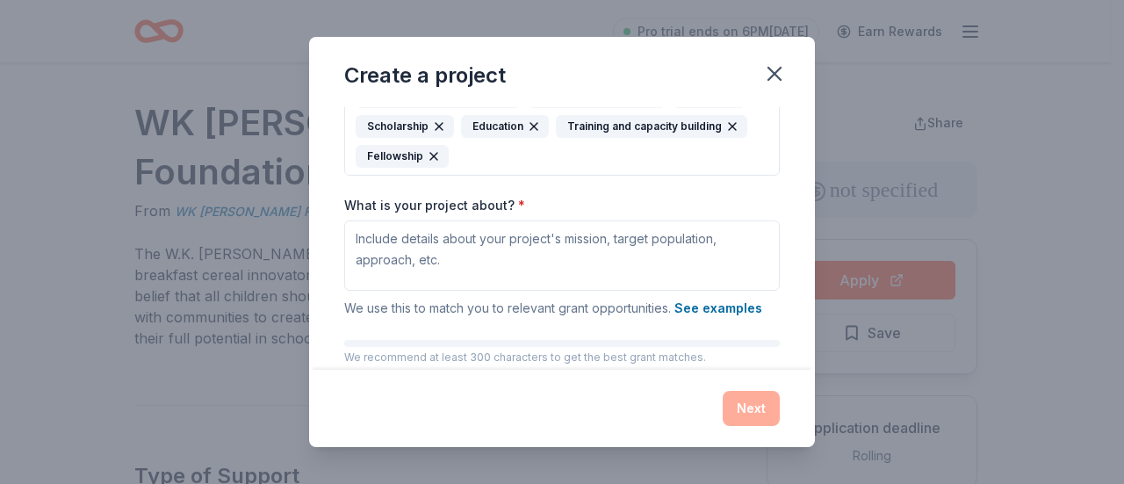
scroll to position [197, 0]
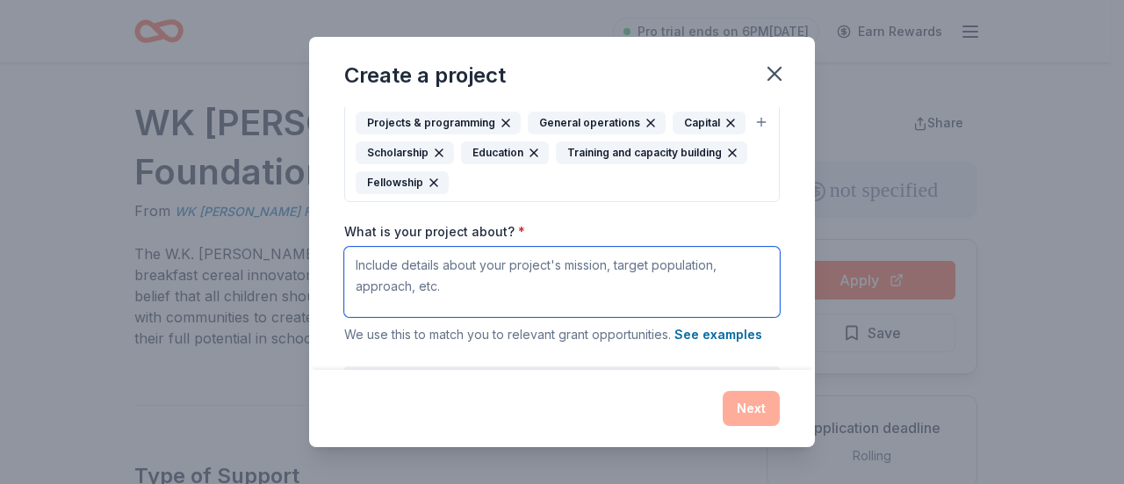
click at [398, 267] on textarea "What is your project about? *" at bounding box center [561, 282] width 435 height 70
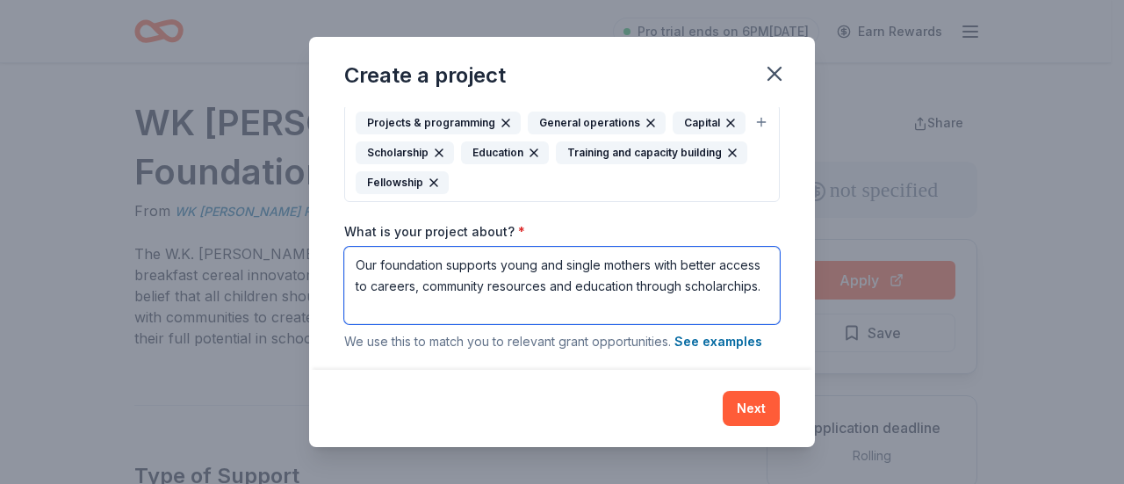
click at [393, 303] on textarea "Our foundation supports young and single mothers with better access to careers,…" at bounding box center [561, 285] width 435 height 77
click at [455, 306] on textarea "Our foundation supports young and single mothers with better access to careers,…" at bounding box center [561, 285] width 435 height 77
click at [593, 283] on textarea "Our foundation supports young and single mothers with better access to careers,…" at bounding box center [561, 285] width 435 height 77
click at [553, 305] on textarea "Our foundation supports young and single mothers with better access to careers,…" at bounding box center [561, 285] width 435 height 77
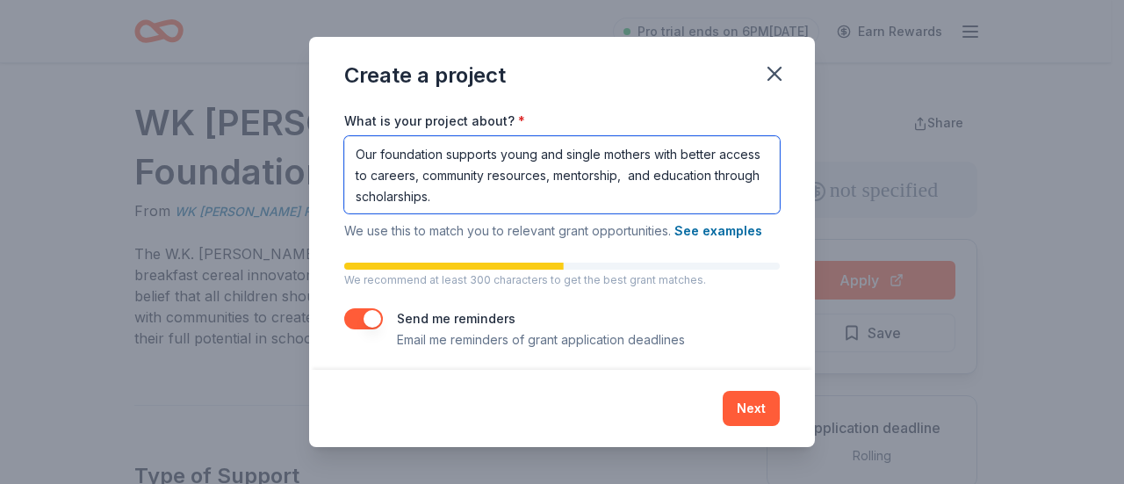
scroll to position [313, 0]
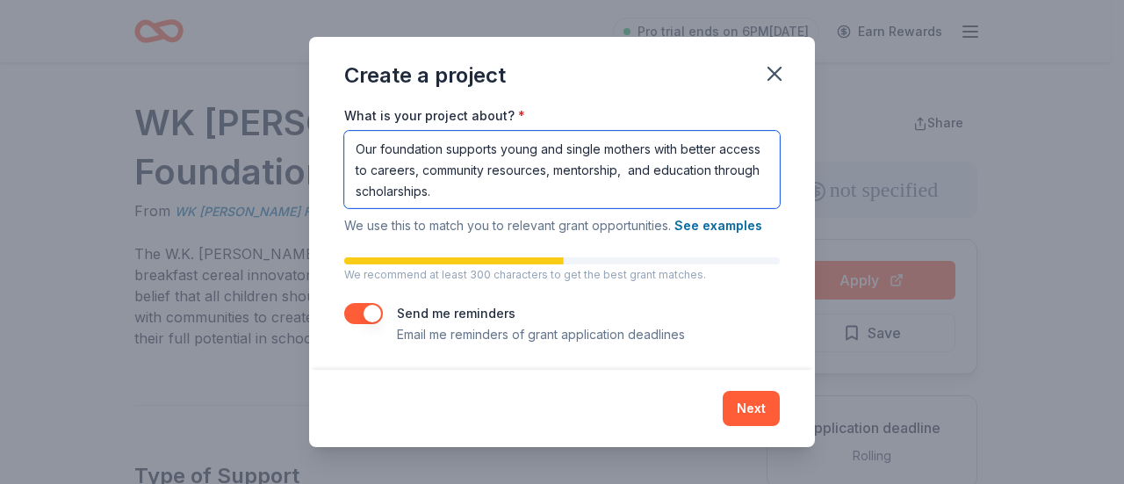
type textarea "Our foundation supports young and single mothers with better access to careers,…"
drag, startPoint x: 553, startPoint y: 183, endPoint x: 342, endPoint y: 135, distance: 216.2
click at [342, 135] on div "Project name * Glow Forward Foundation, Inc ZIP code * 21212 What type of grant…" at bounding box center [562, 238] width 506 height 263
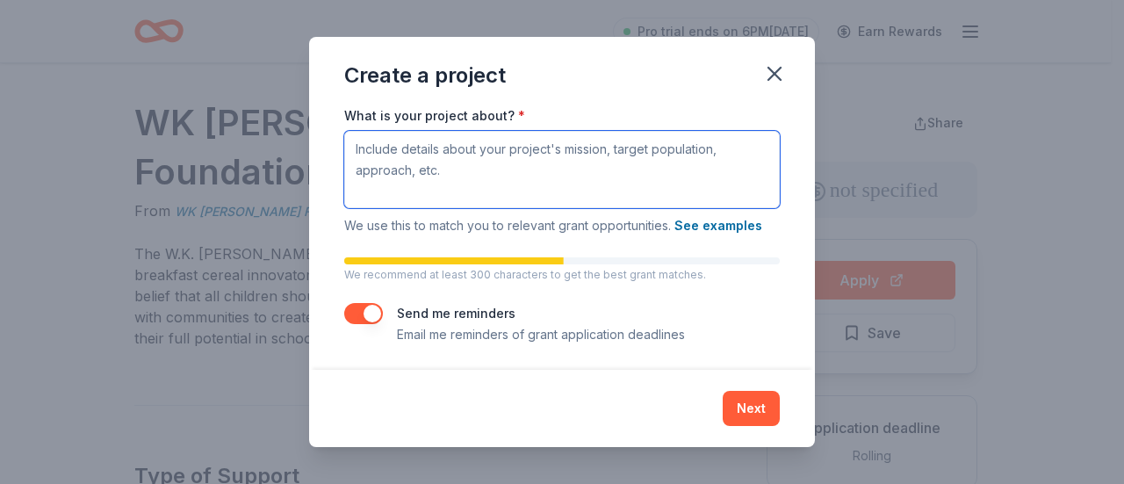
scroll to position [306, 0]
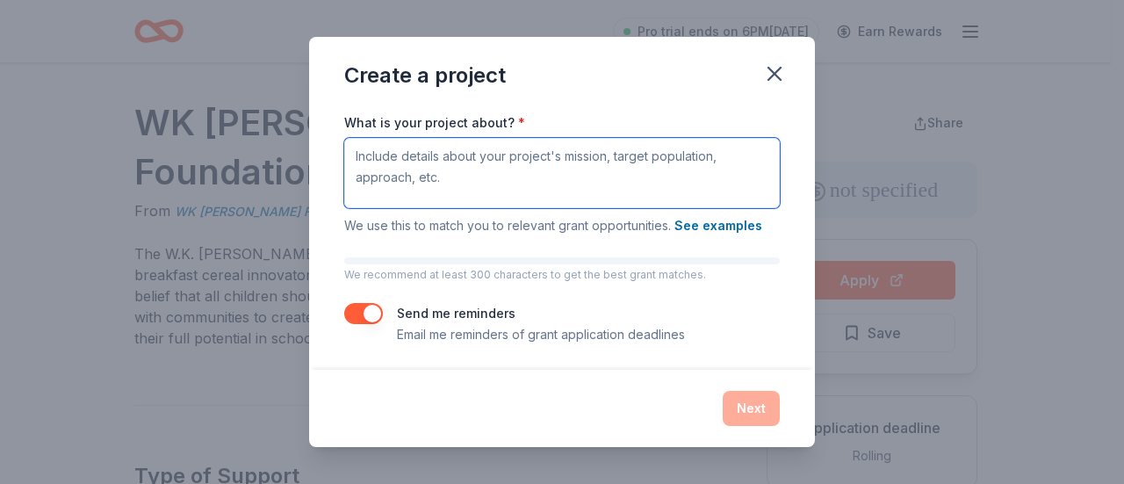
click at [356, 154] on textarea "What is your project about? *" at bounding box center [561, 173] width 435 height 70
paste textarea "The Glow Forward Foundation is a registered 501(c)(3) nonprofit organization de…"
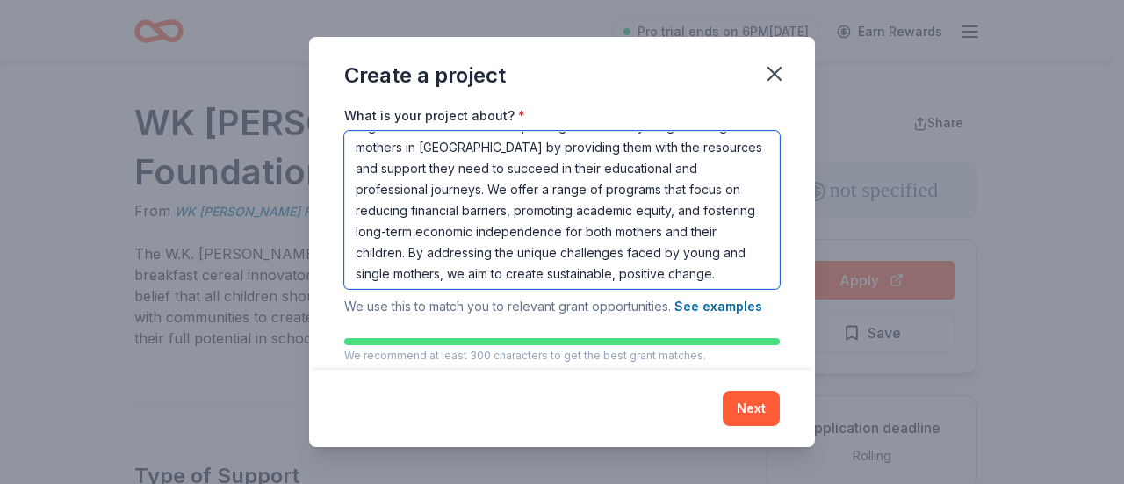
scroll to position [68, 0]
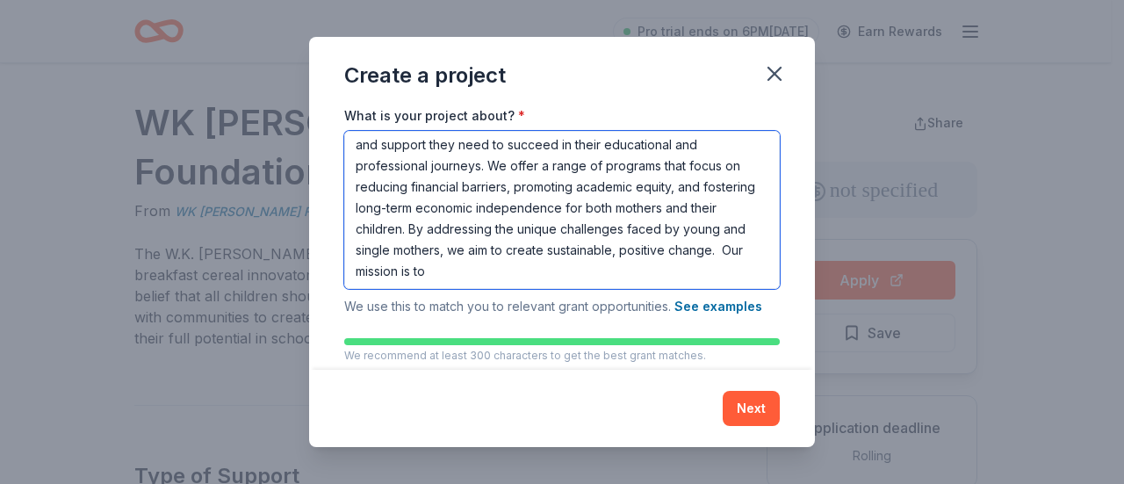
click at [514, 271] on textarea "The Glow Forward Foundation is a registered 501(c)(3) nonprofit organization de…" at bounding box center [561, 210] width 435 height 158
paste textarea "To ensure each young and single mom is provided with the opportunity, resources…"
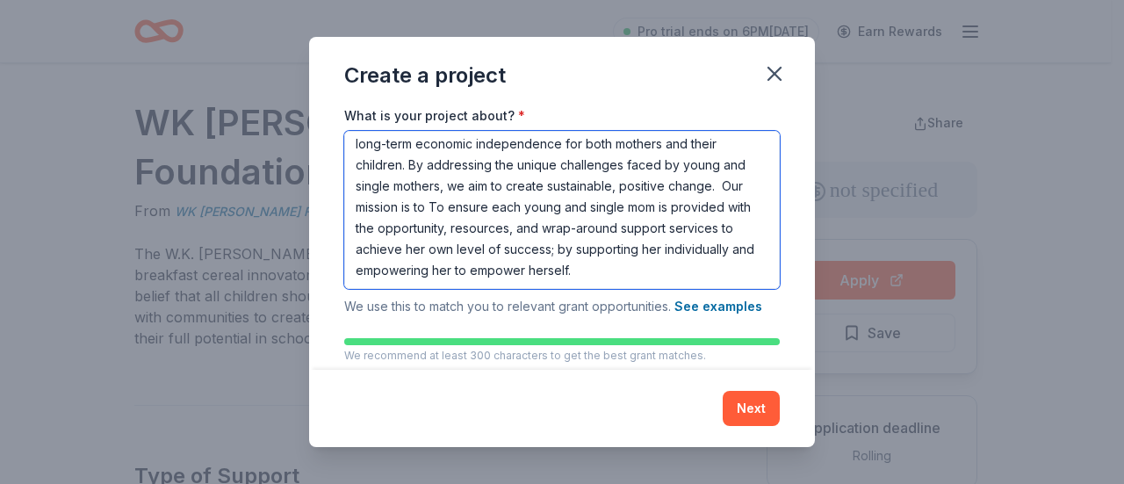
drag, startPoint x: 522, startPoint y: 194, endPoint x: 508, endPoint y: 192, distance: 14.2
click at [507, 193] on textarea "The Glow Forward Foundation is a registered 501(c)(3) nonprofit organization de…" at bounding box center [561, 210] width 435 height 158
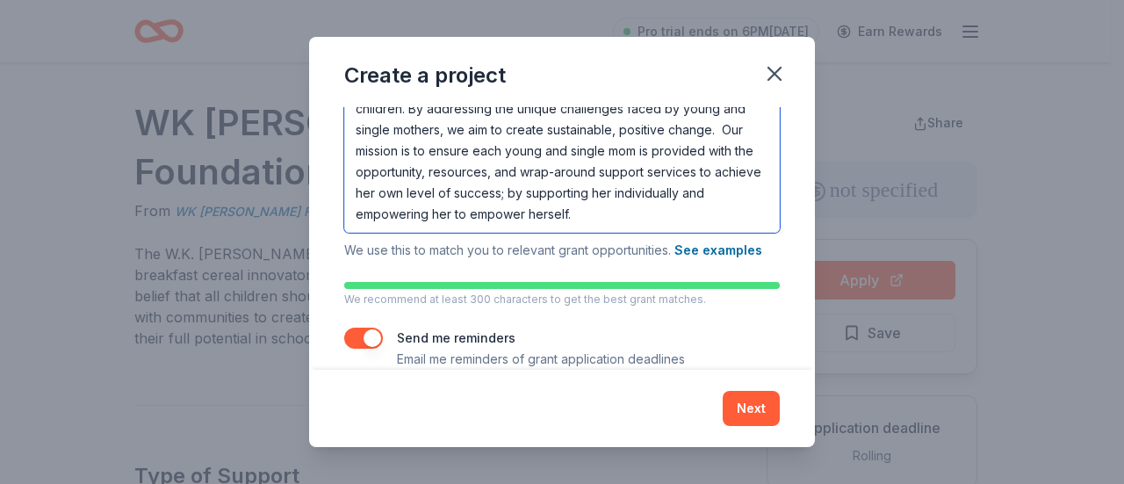
scroll to position [393, 0]
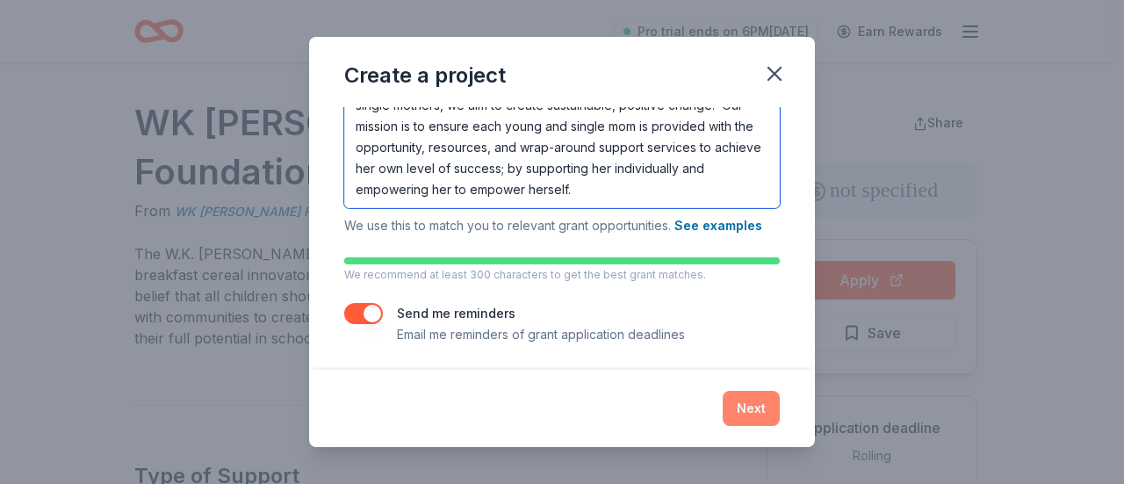
type textarea "The Glow Forward Foundation is a registered 501(c)(3) nonprofit organization de…"
click at [752, 403] on button "Next" at bounding box center [751, 408] width 57 height 35
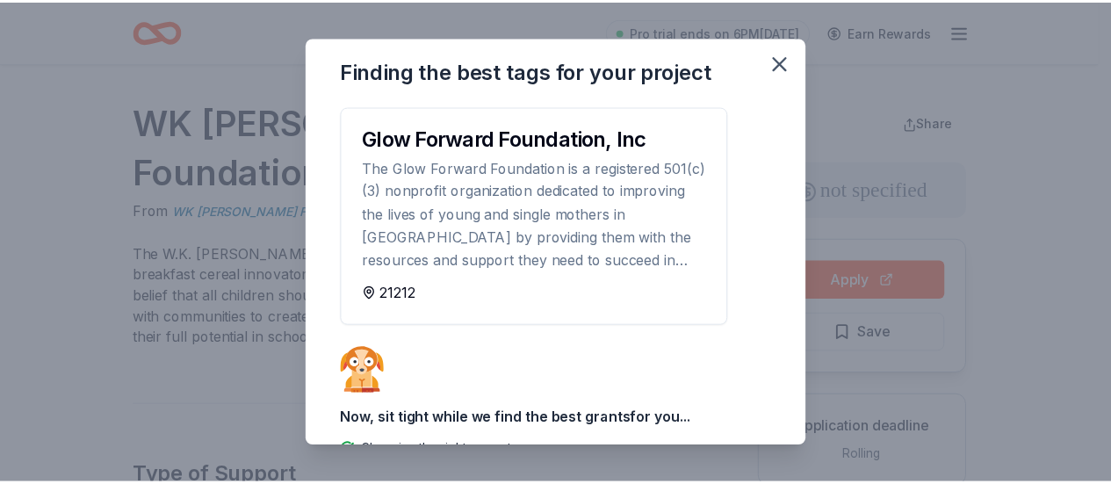
scroll to position [0, 0]
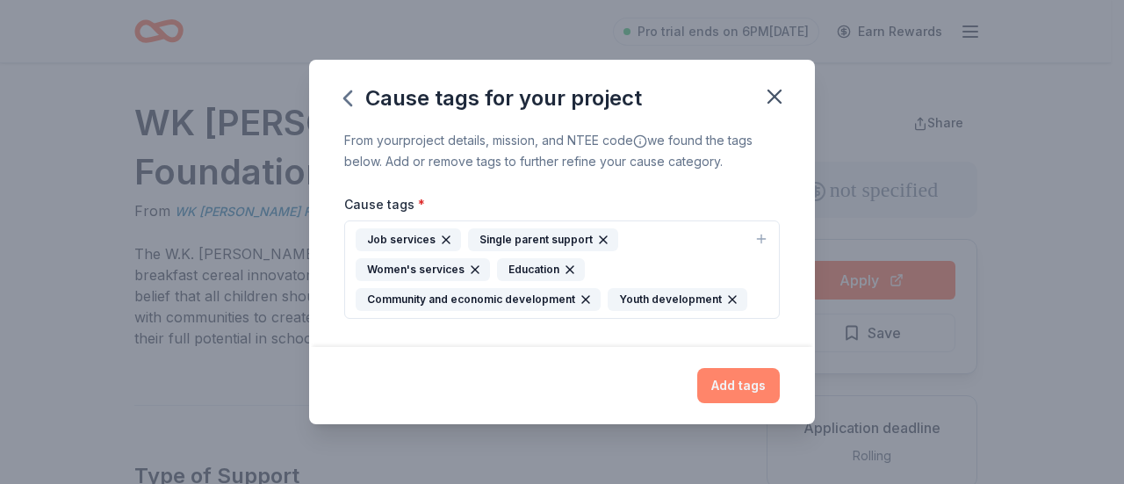
click at [737, 381] on button "Add tags" at bounding box center [738, 385] width 83 height 35
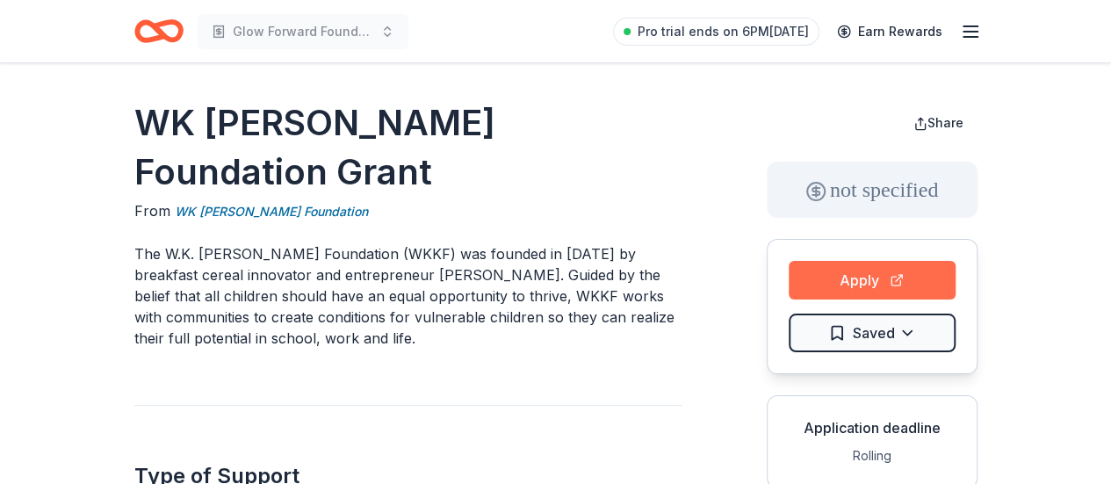
click at [844, 269] on button "Apply" at bounding box center [871, 280] width 167 height 39
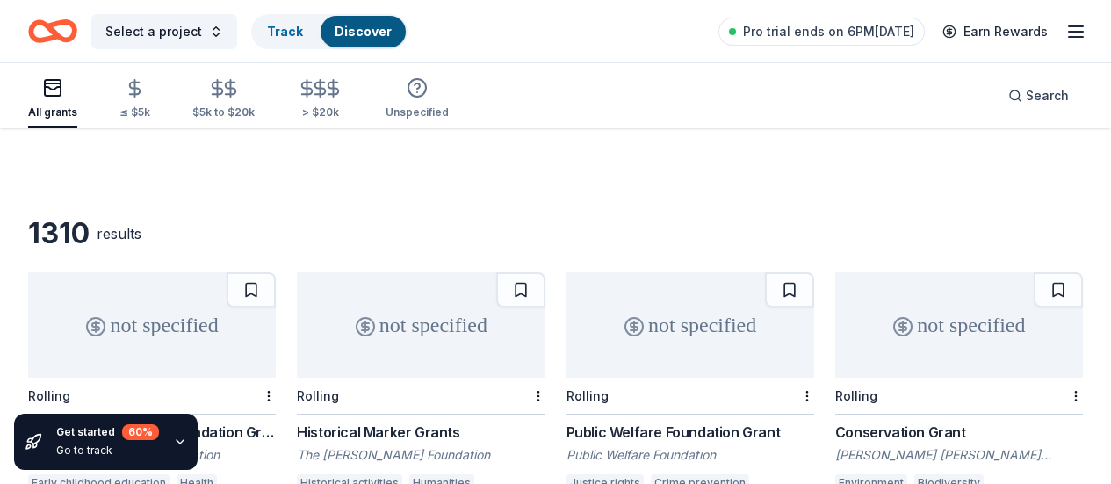
scroll to position [88, 0]
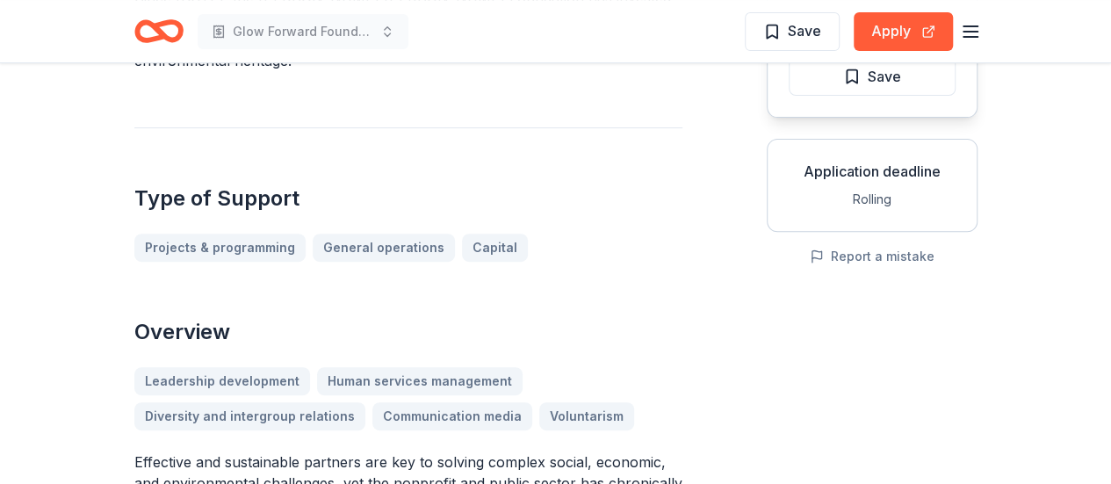
scroll to position [176, 0]
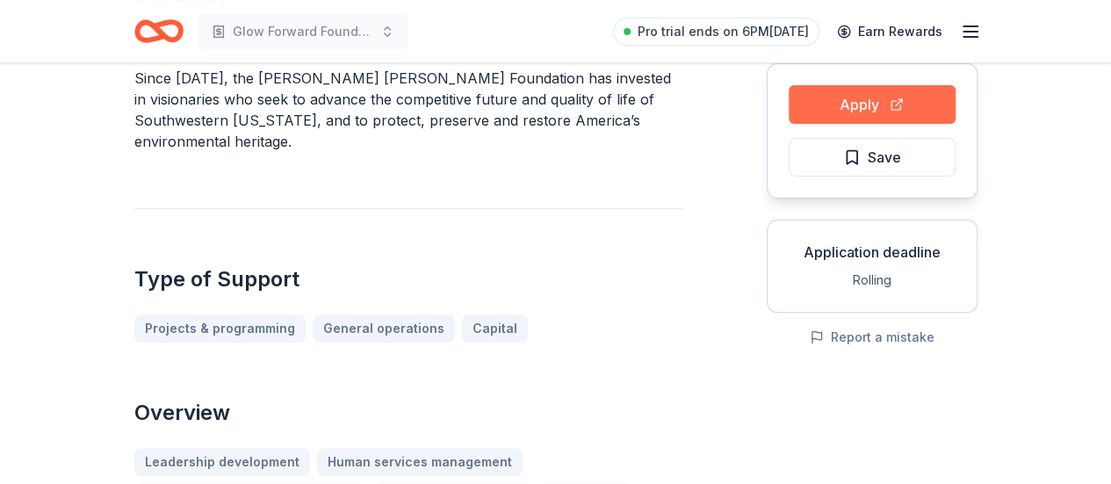
click at [878, 104] on button "Apply" at bounding box center [871, 104] width 167 height 39
click at [888, 111] on button "Apply" at bounding box center [871, 104] width 167 height 39
